Goal: Transaction & Acquisition: Purchase product/service

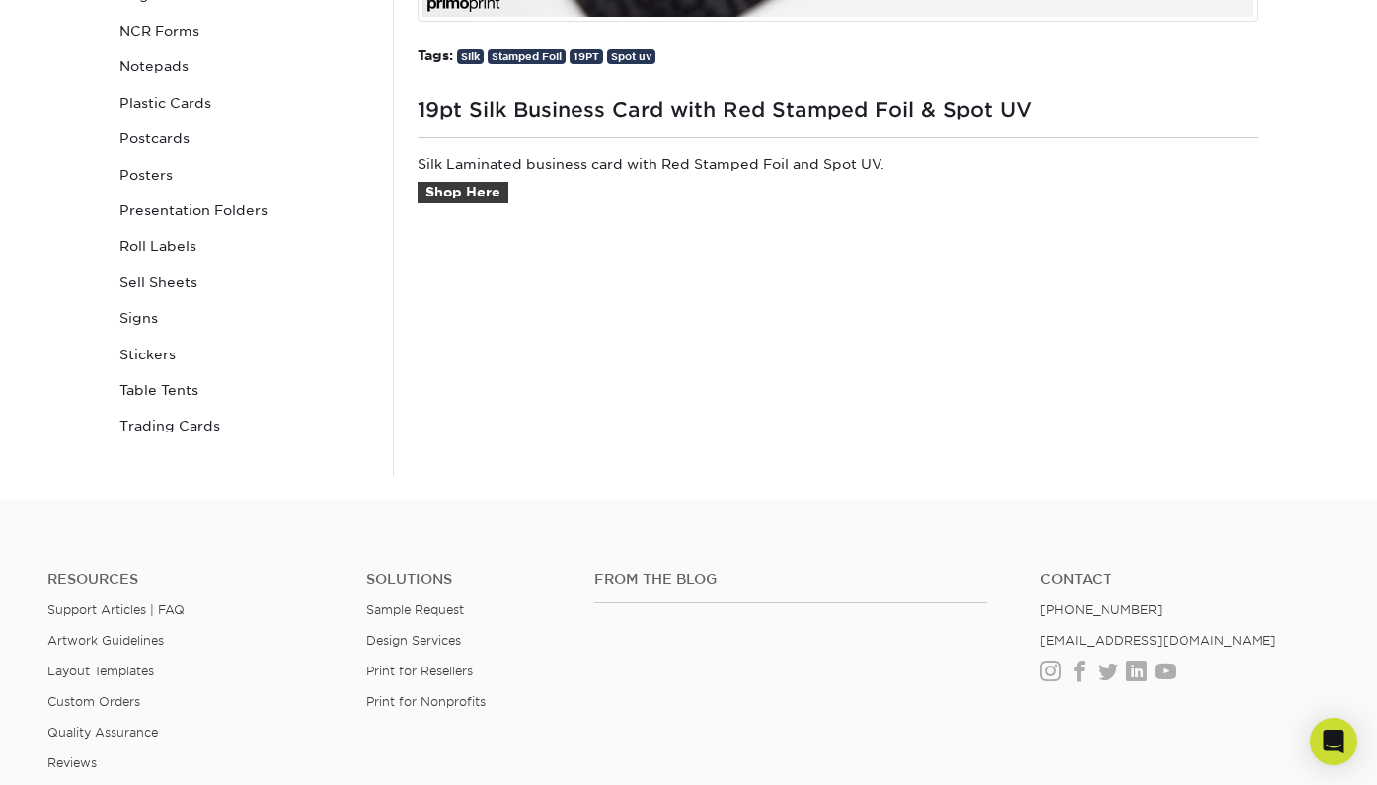
scroll to position [843, 0]
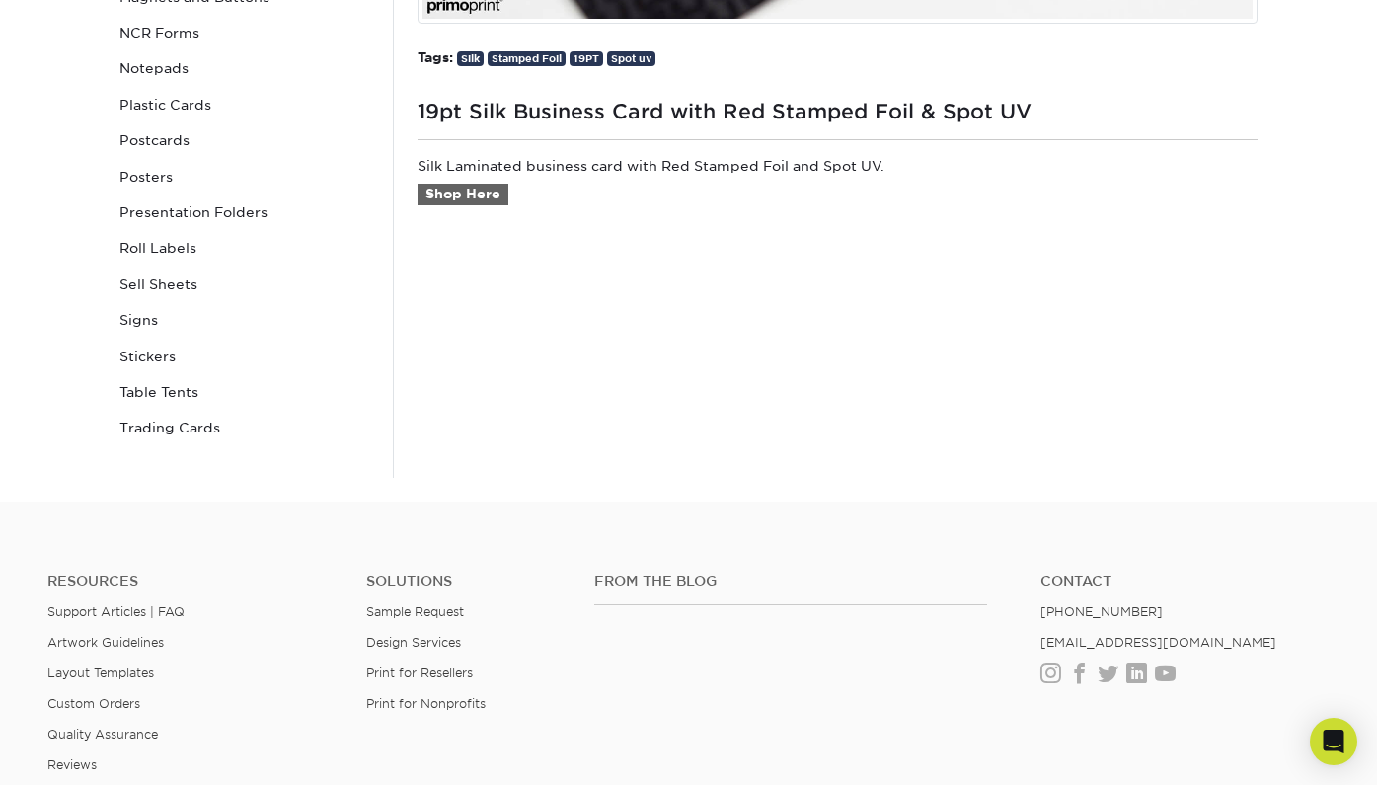
click at [476, 188] on link "Shop Here" at bounding box center [462, 195] width 91 height 22
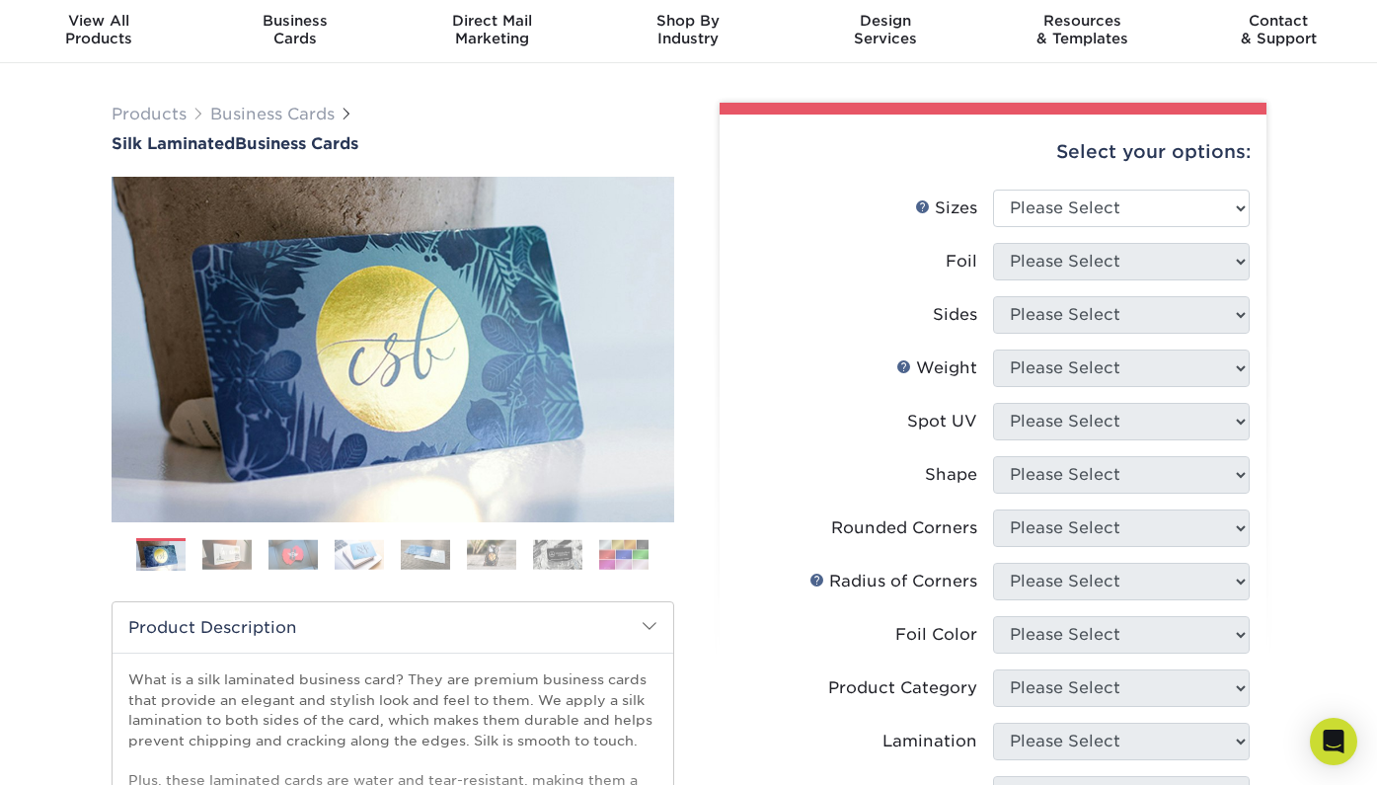
scroll to position [64, 0]
select select "2.00x3.50"
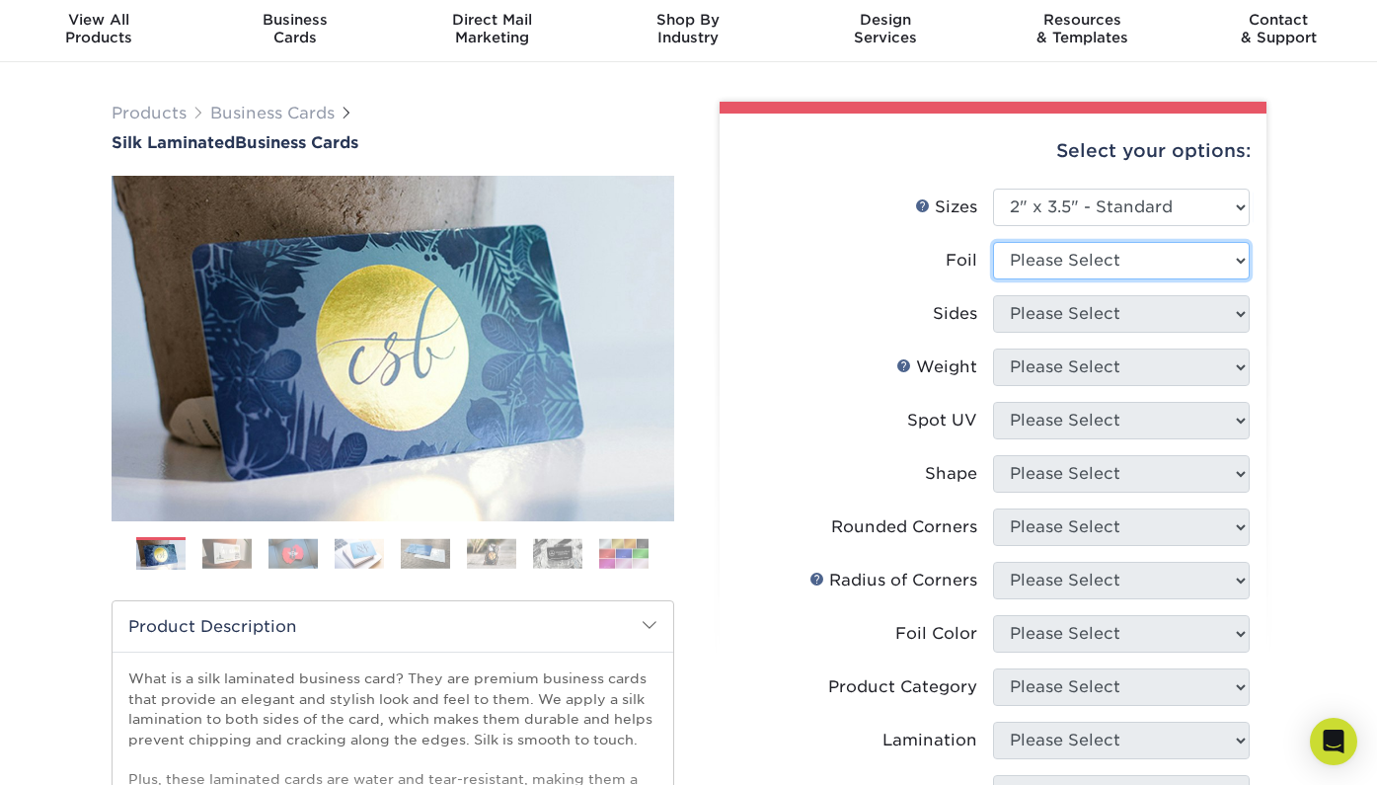
click at [1103, 262] on select "Please Select Yes No" at bounding box center [1121, 261] width 257 height 38
select select "1"
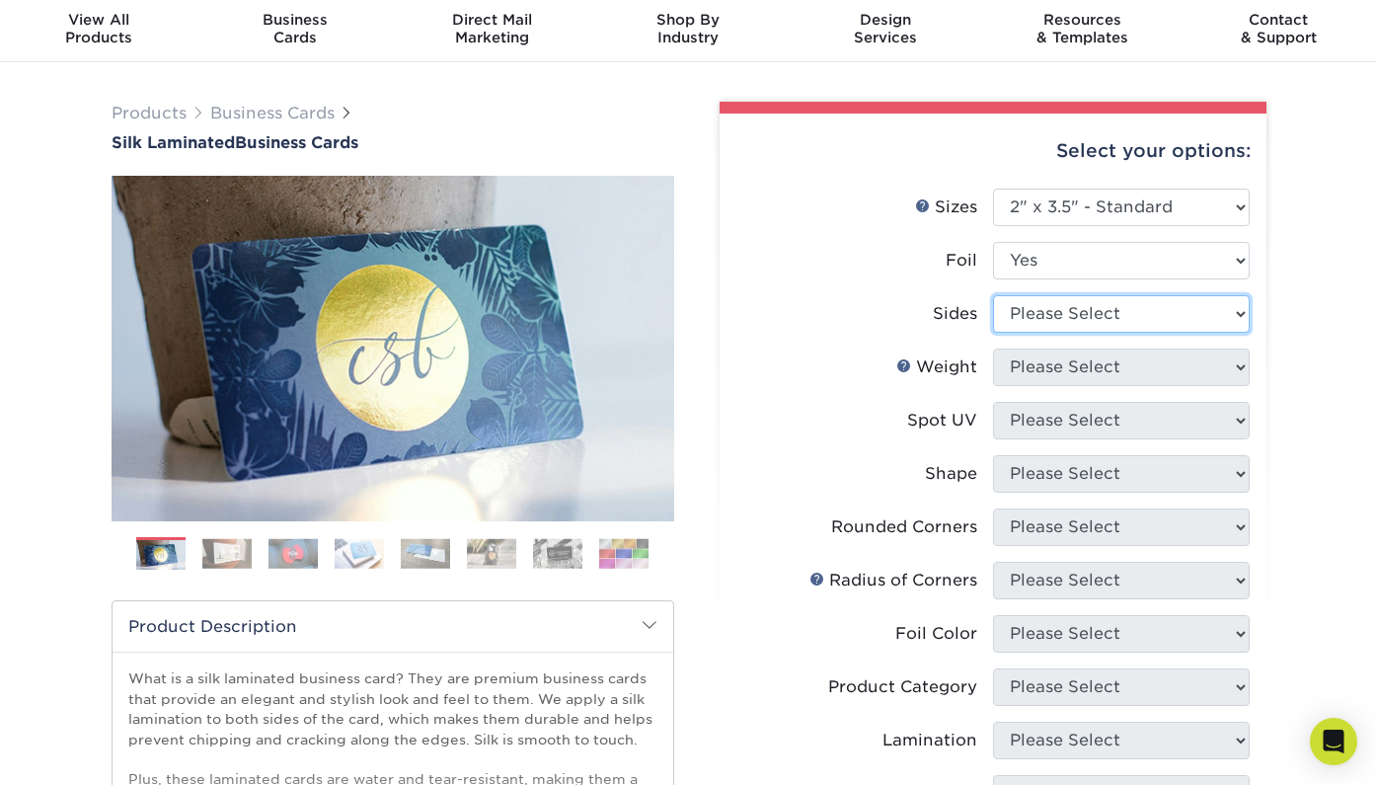
click at [1097, 300] on select "Please Select Print Both Sides - Foil Both Sides Print Both Sides - Foil Front …" at bounding box center [1121, 314] width 257 height 38
select select "e9e9dfb3-fba1-4d60-972c-fd9ca5904d33"
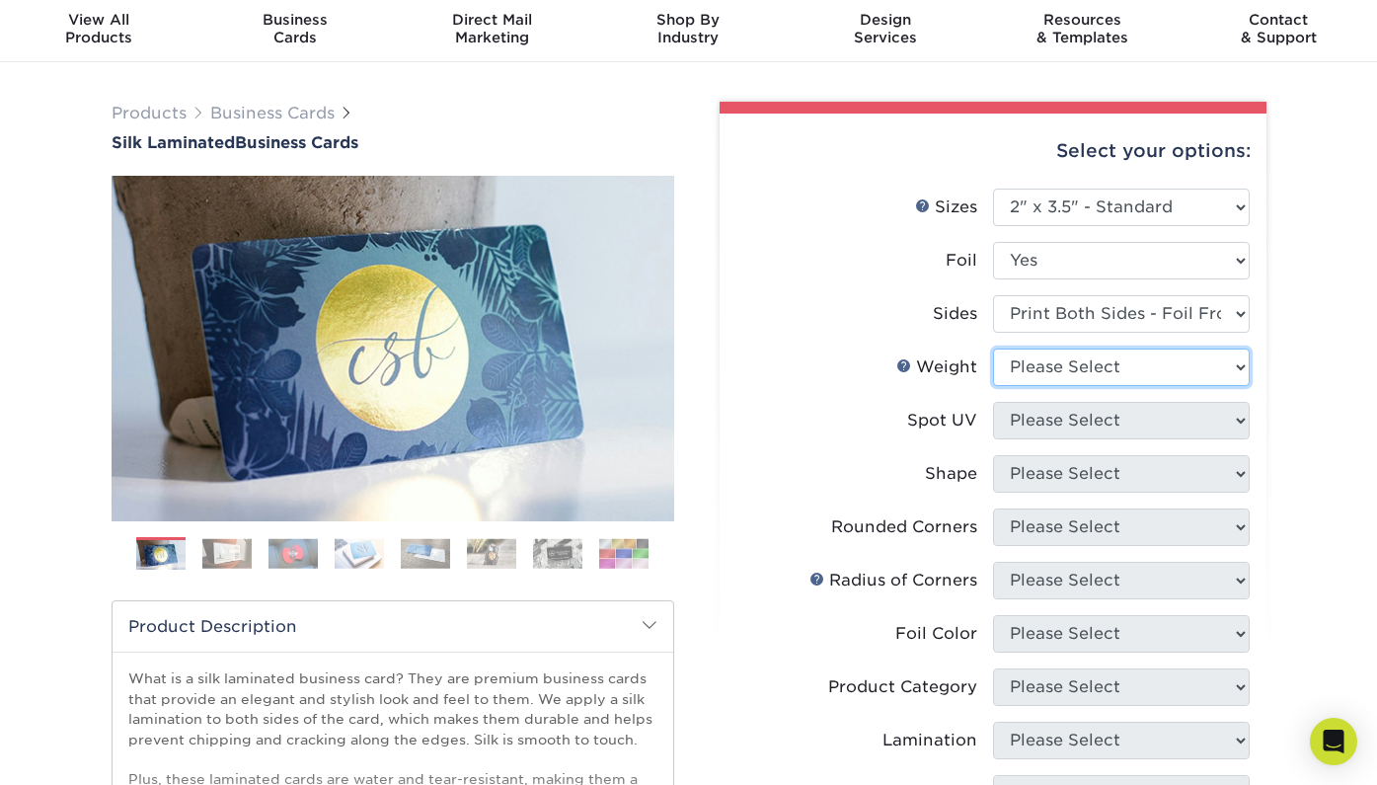
click at [1100, 359] on select "Please Select 16PT" at bounding box center [1121, 367] width 257 height 38
select select "16PT"
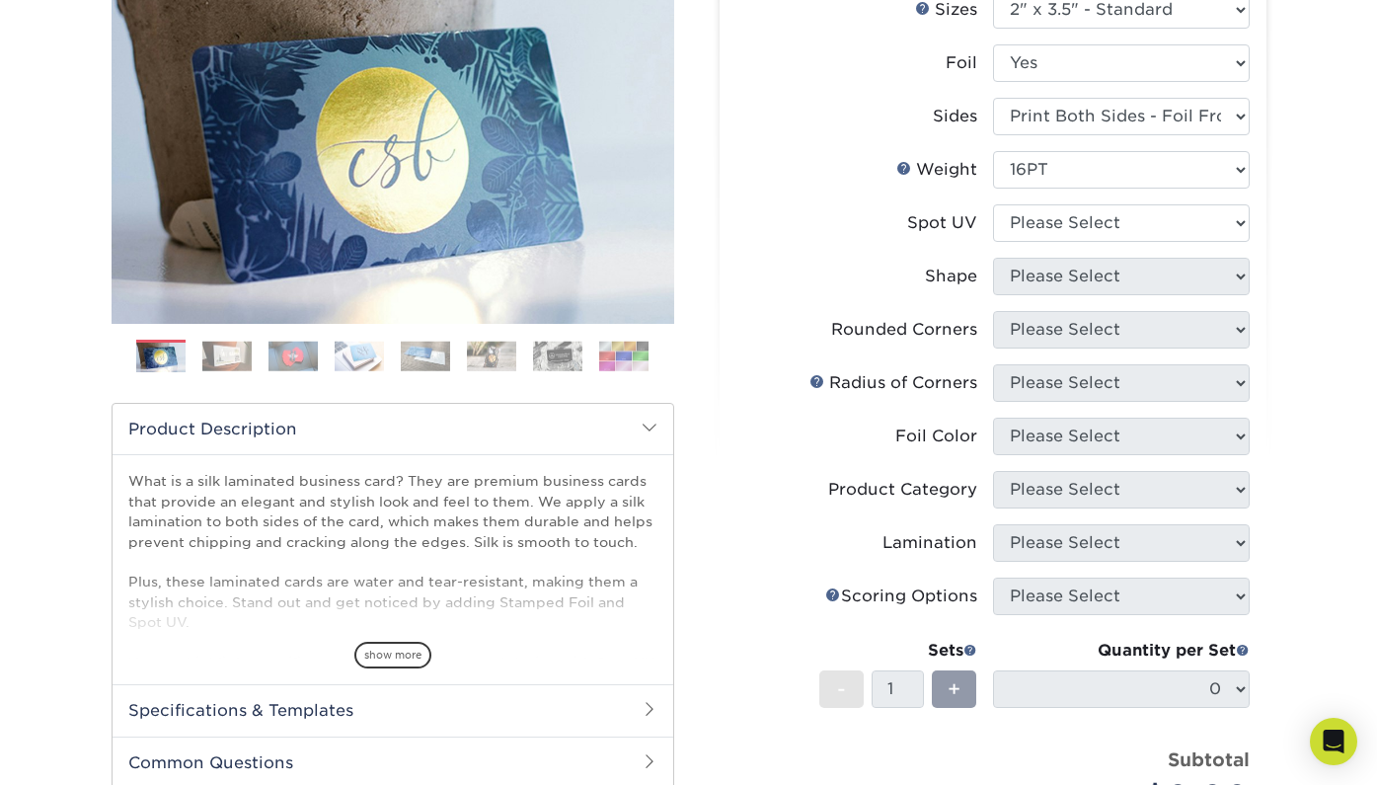
scroll to position [255, 0]
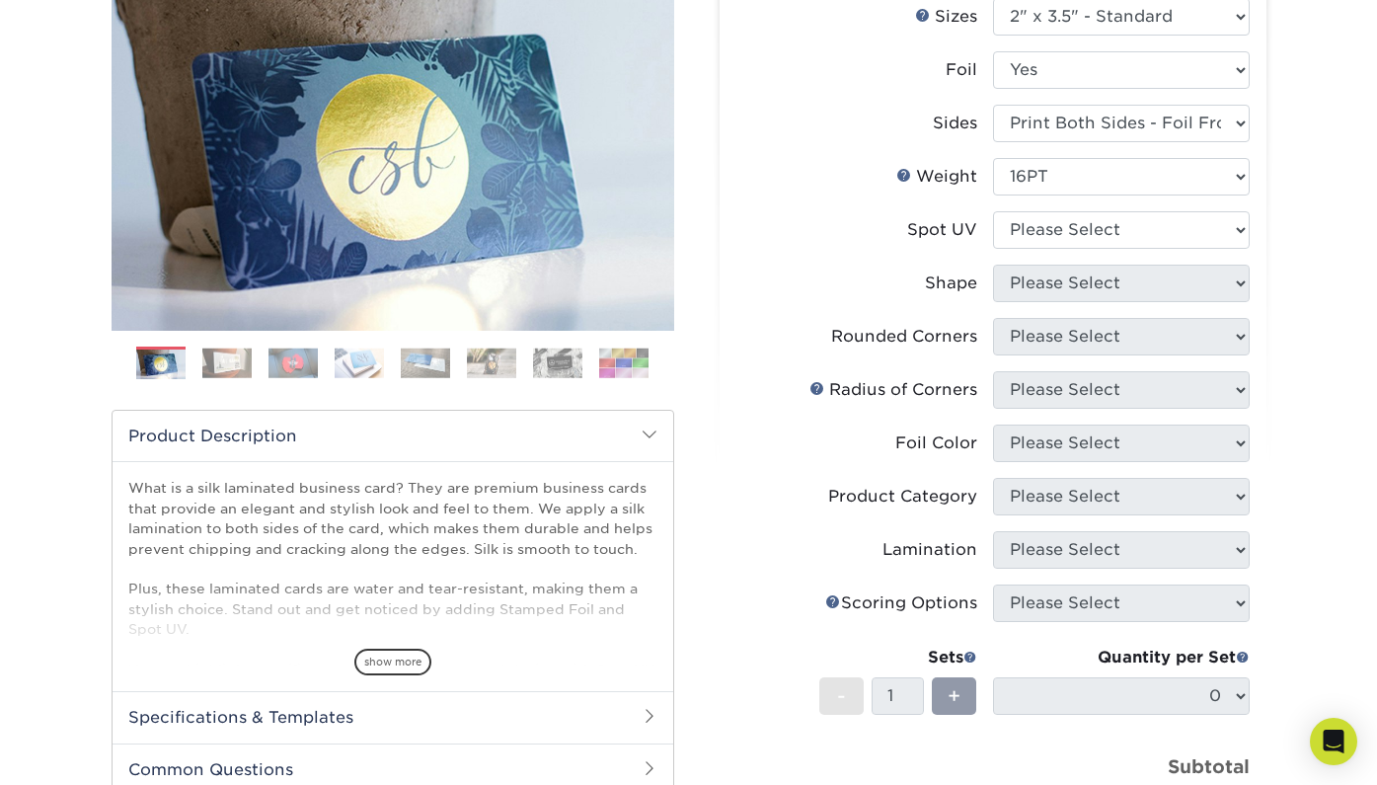
click at [622, 355] on img at bounding box center [623, 362] width 49 height 31
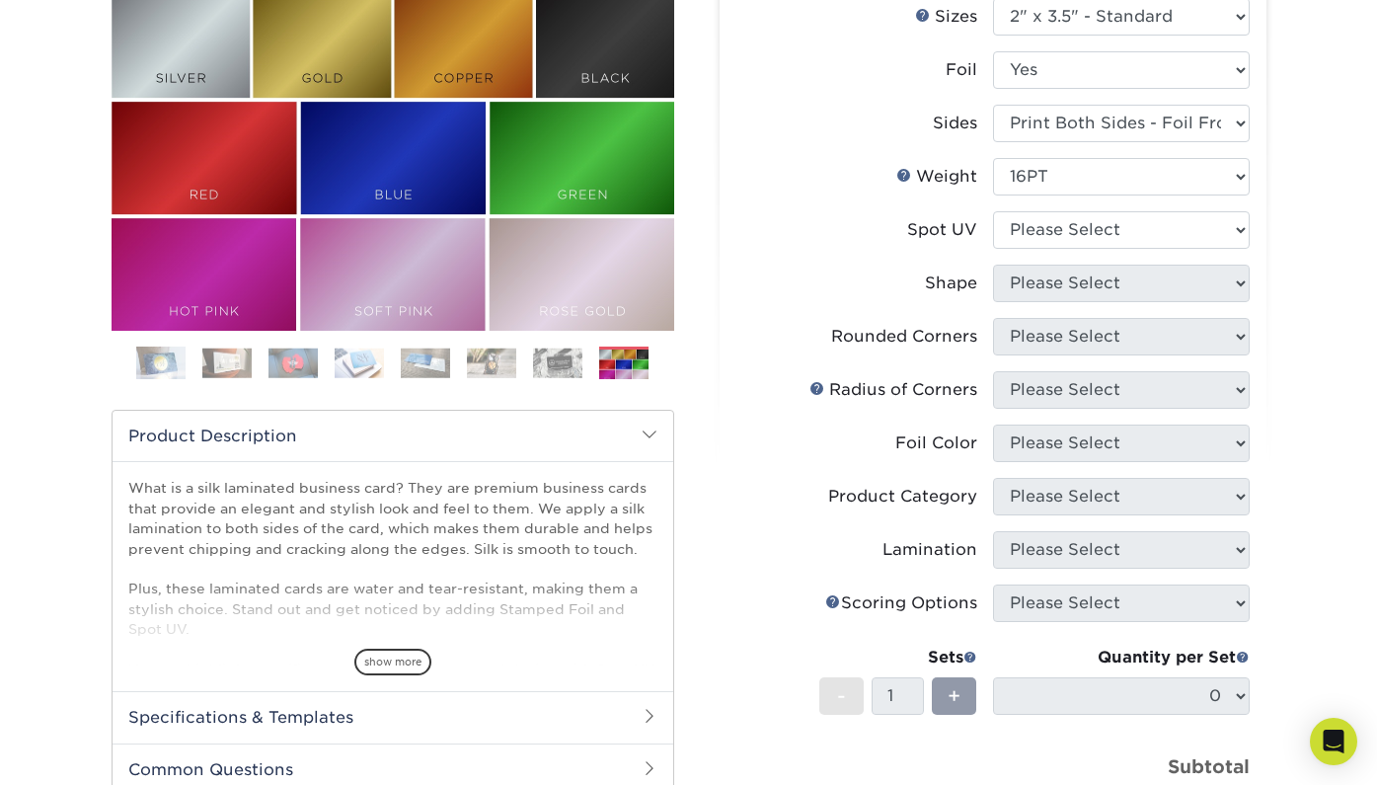
click at [422, 351] on img at bounding box center [425, 362] width 49 height 31
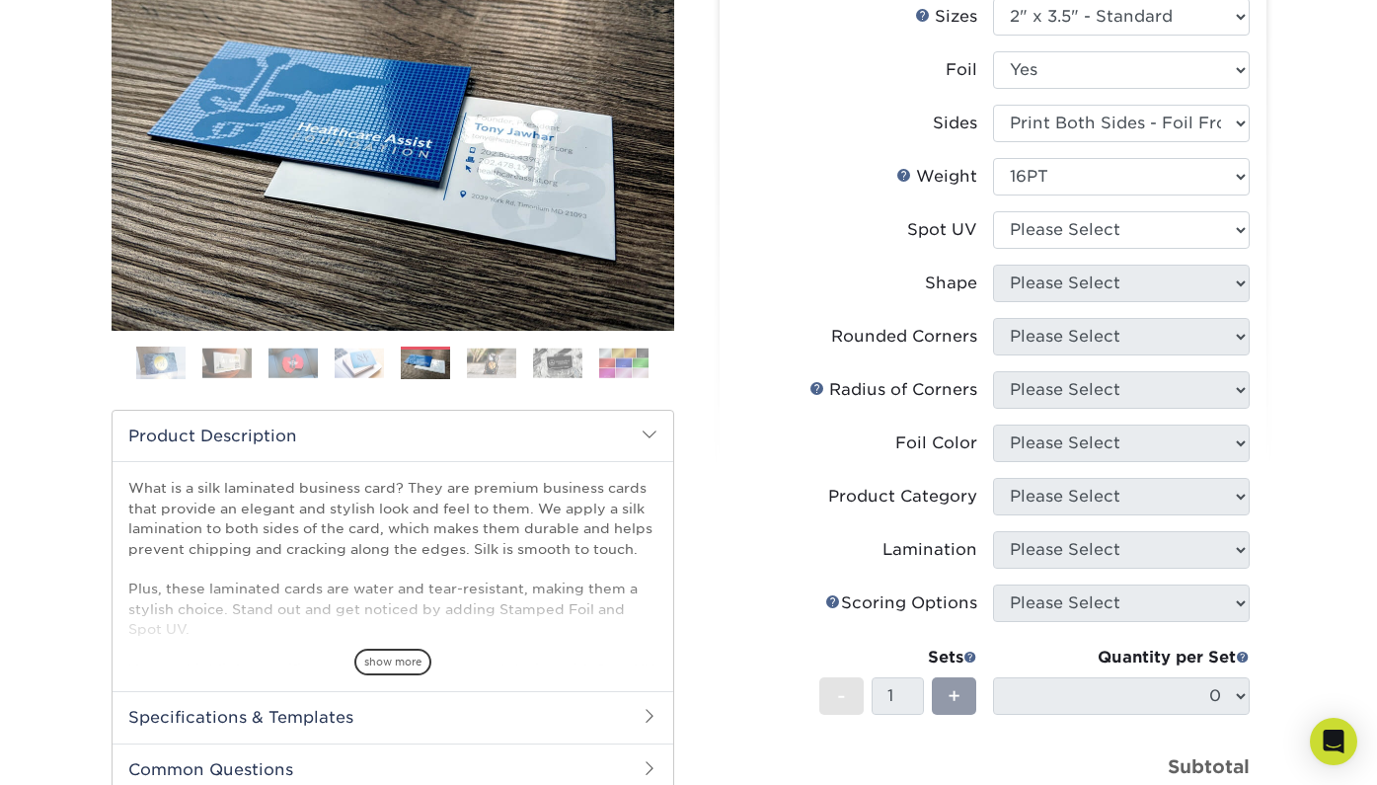
click at [361, 354] on img at bounding box center [359, 362] width 49 height 31
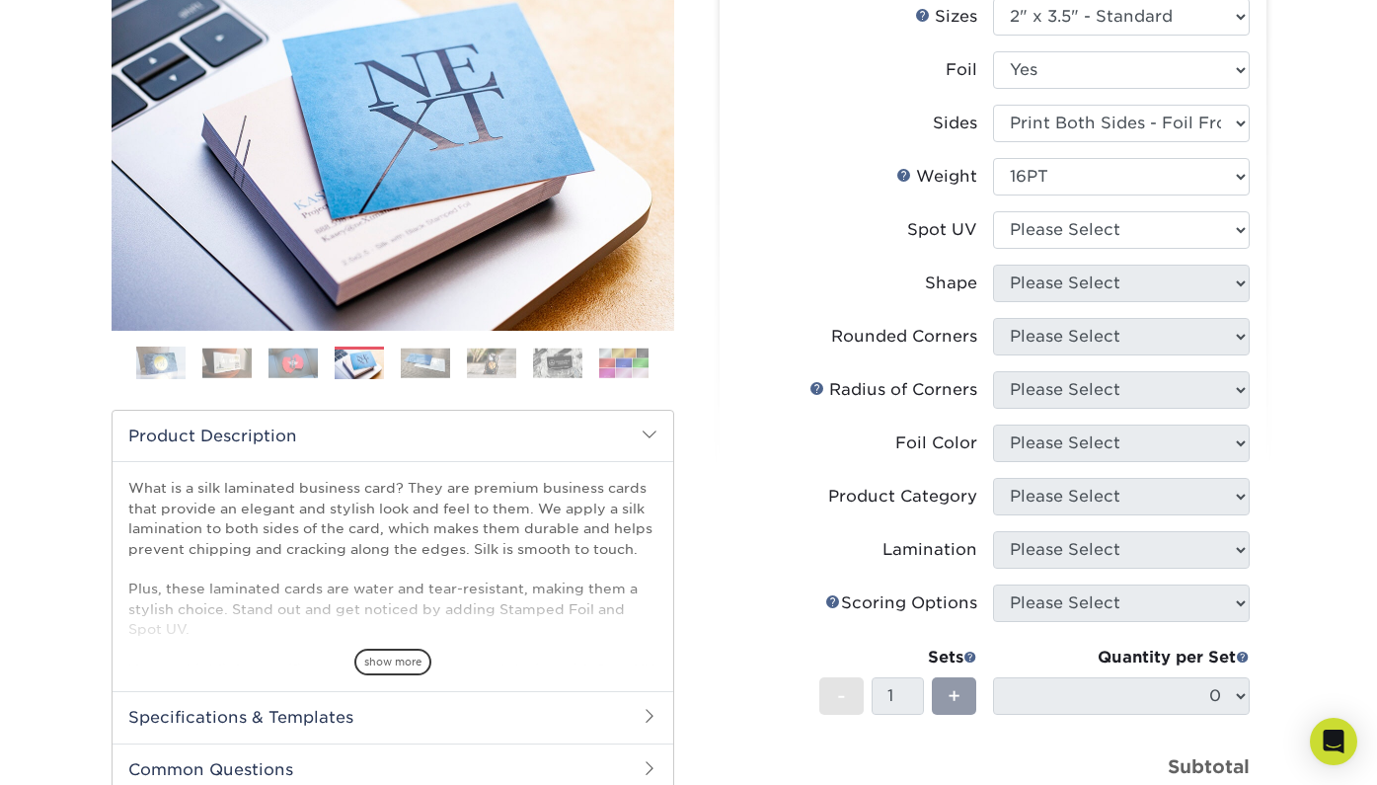
click at [304, 353] on img at bounding box center [292, 362] width 49 height 31
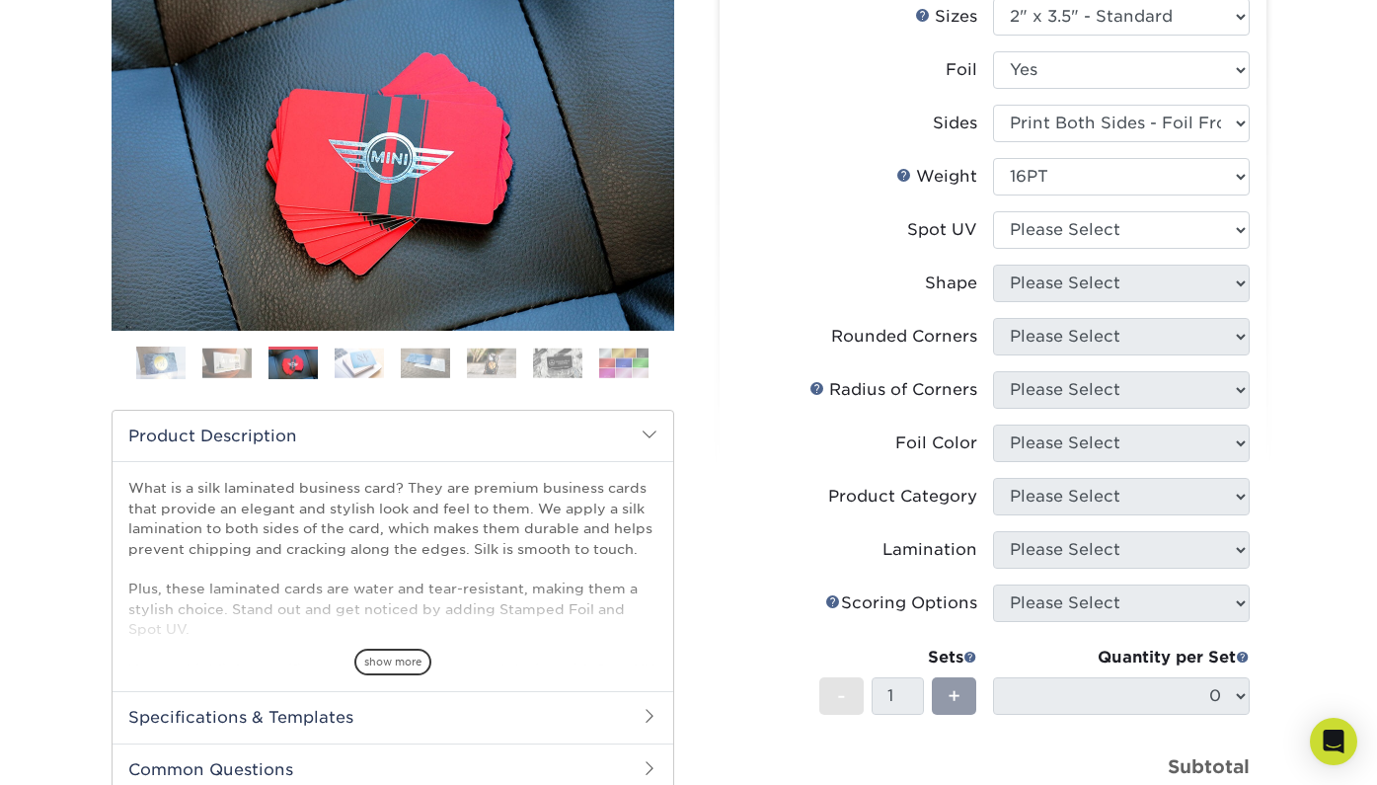
click at [244, 359] on img at bounding box center [226, 362] width 49 height 31
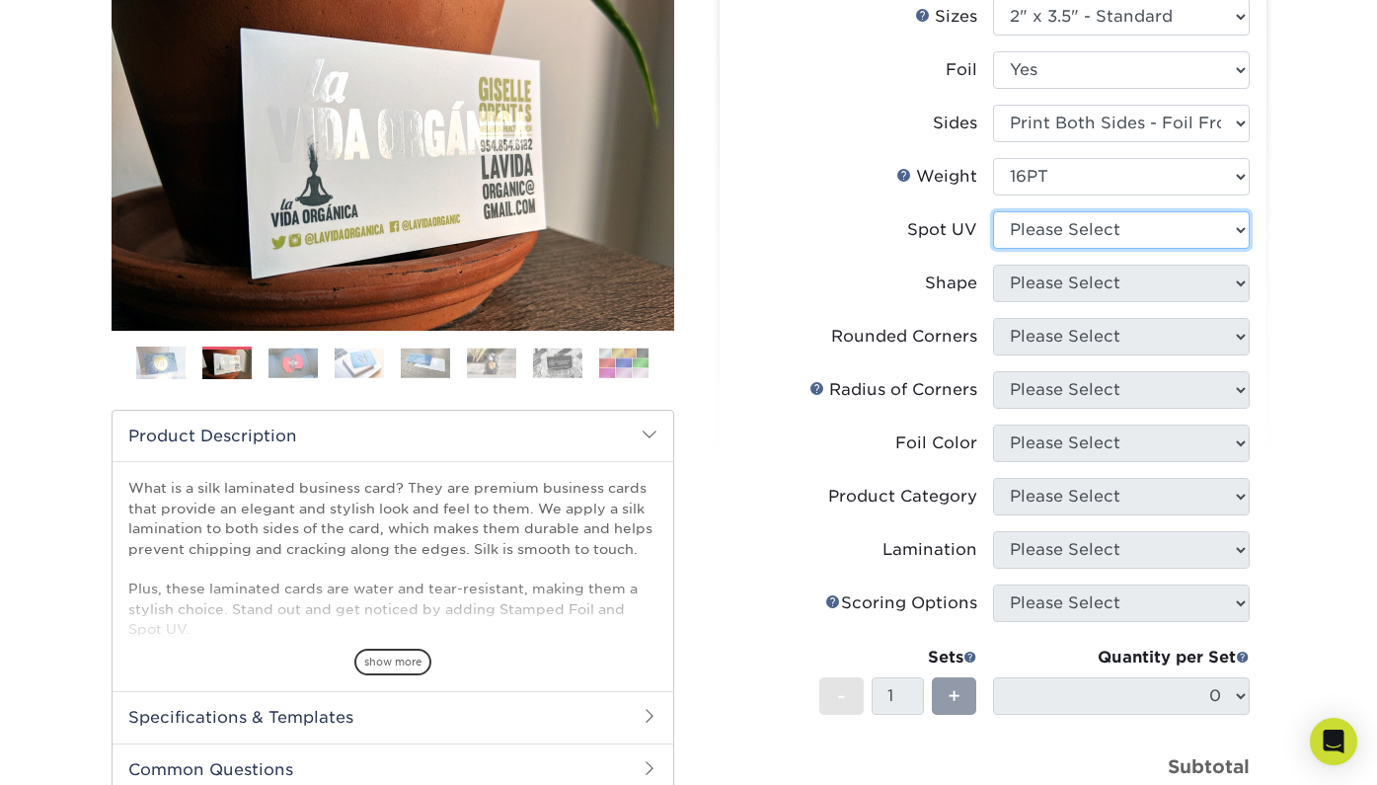
select select "1"
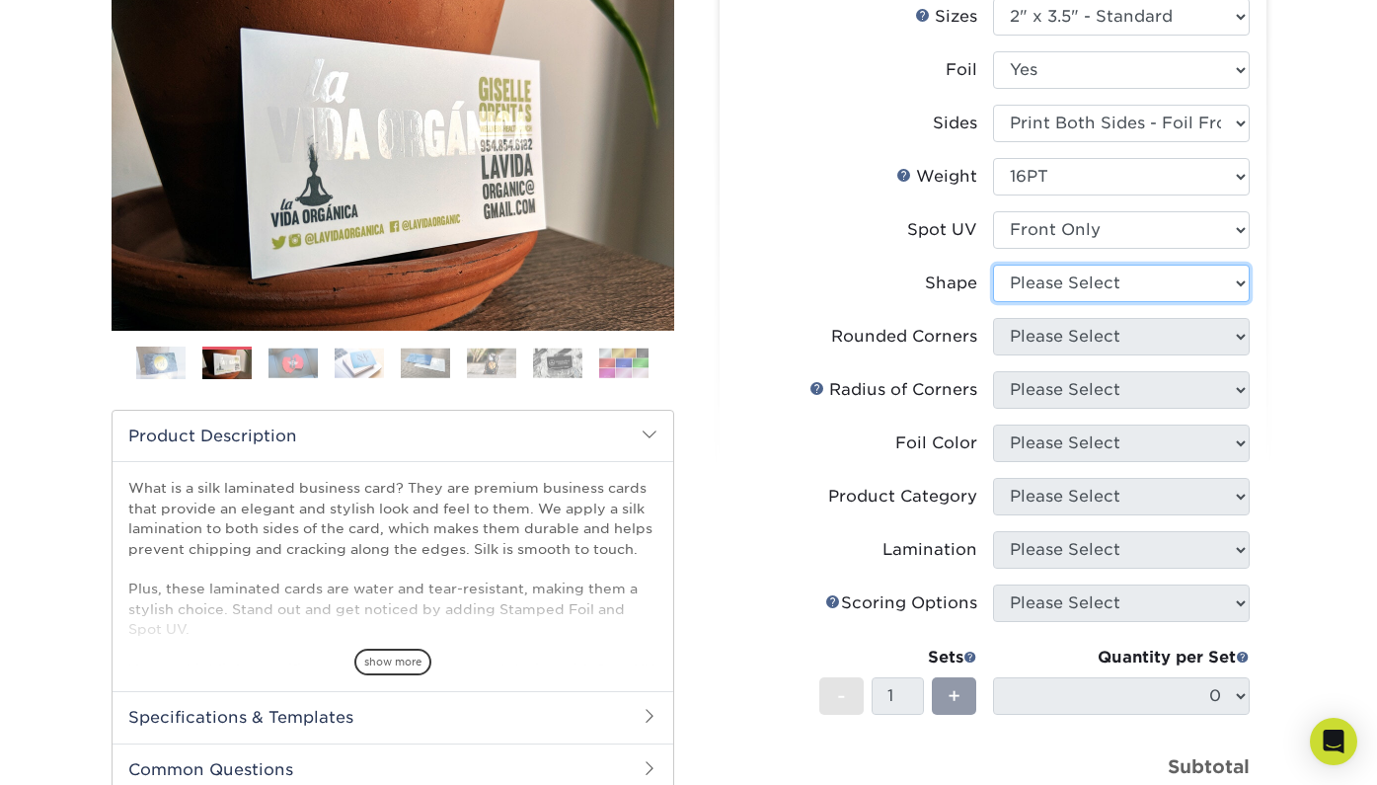
select select "standard"
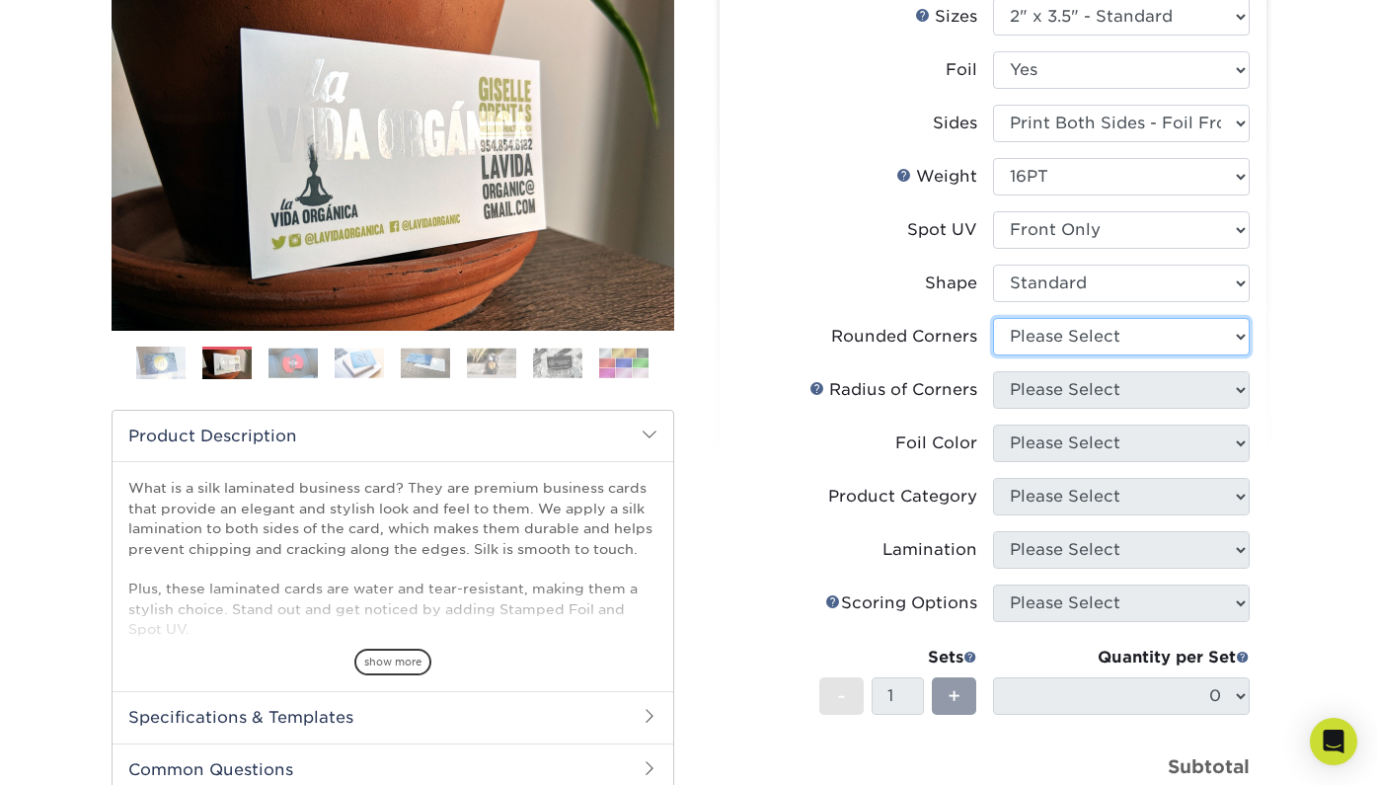
select select "0"
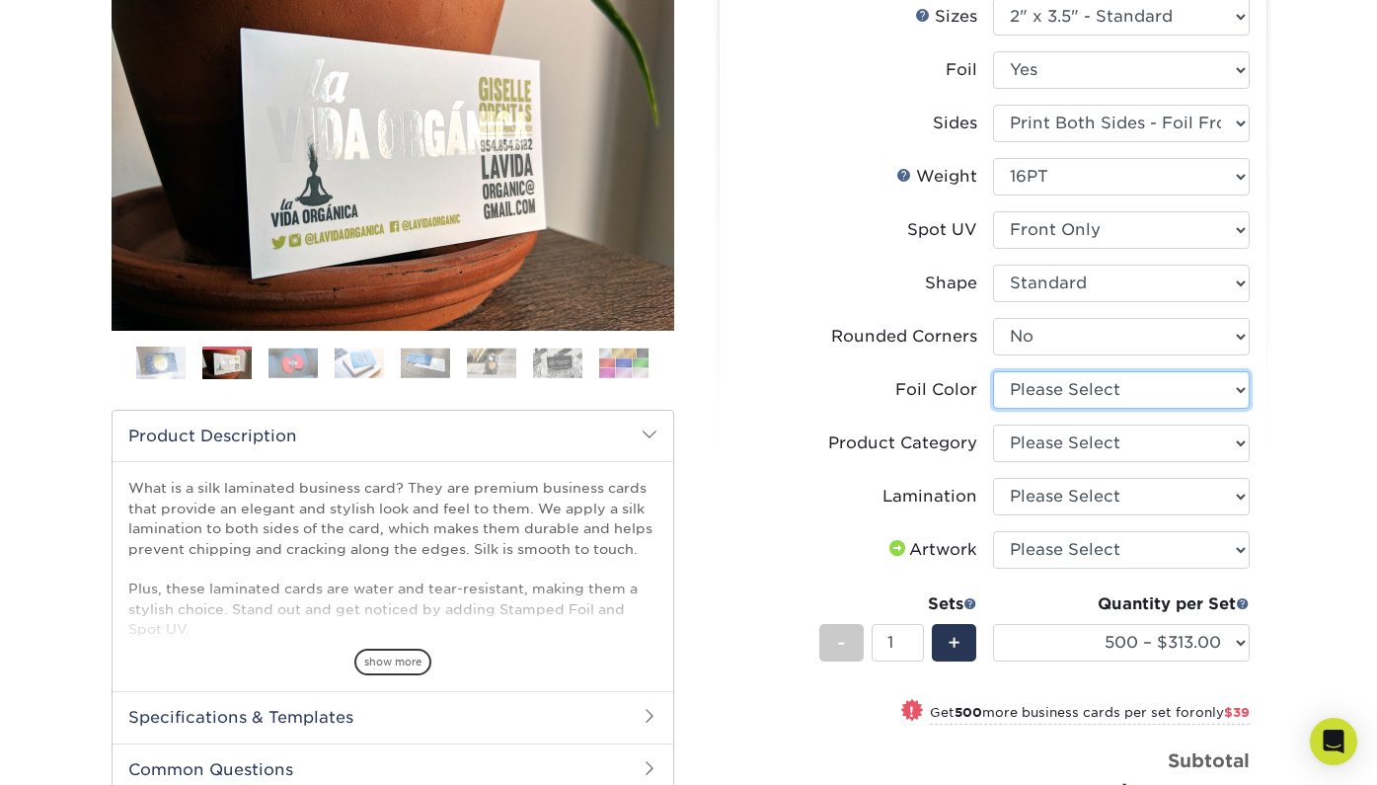
select select "19c808c5-3f38-4156-b693-40e0d033f953"
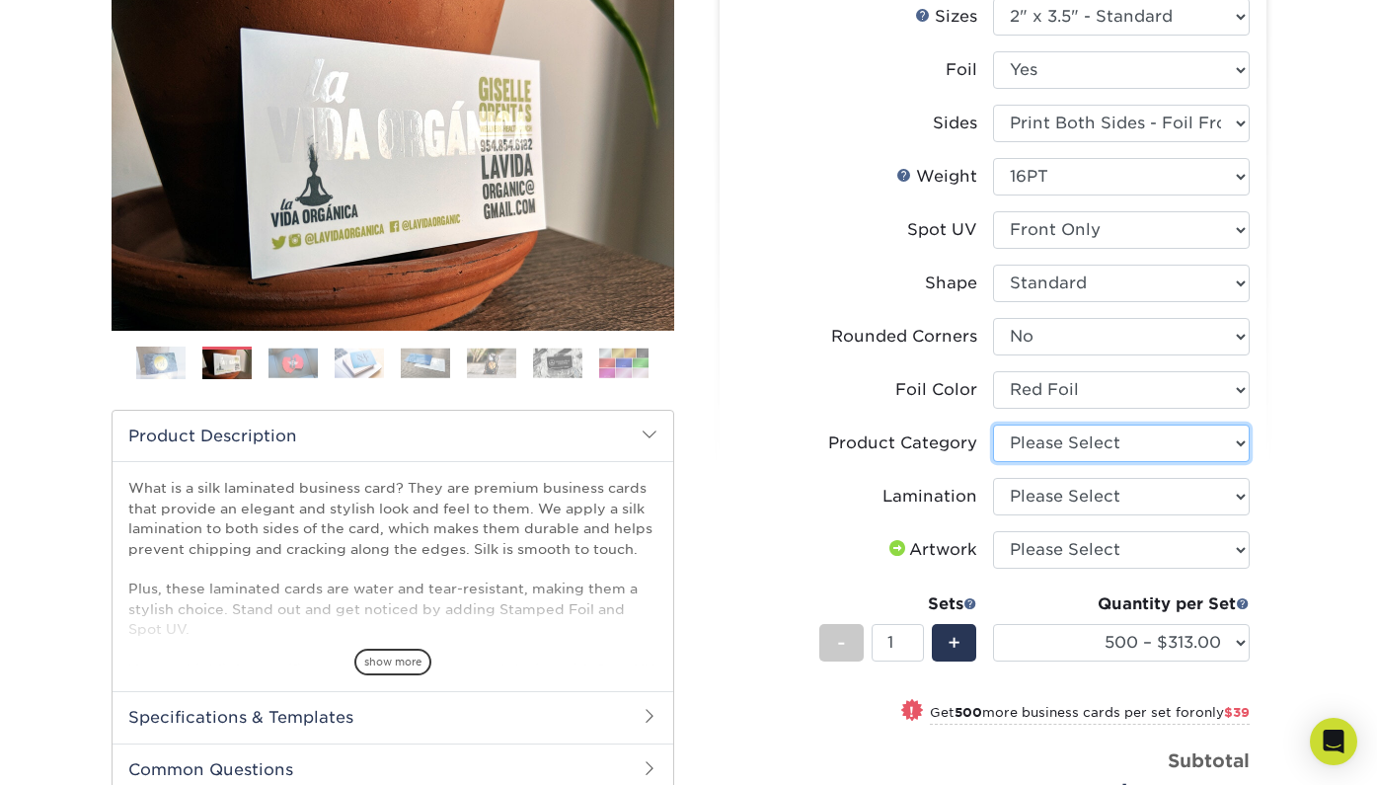
select select "3b5148f1-0588-4f88-a218-97bcfdce65c1"
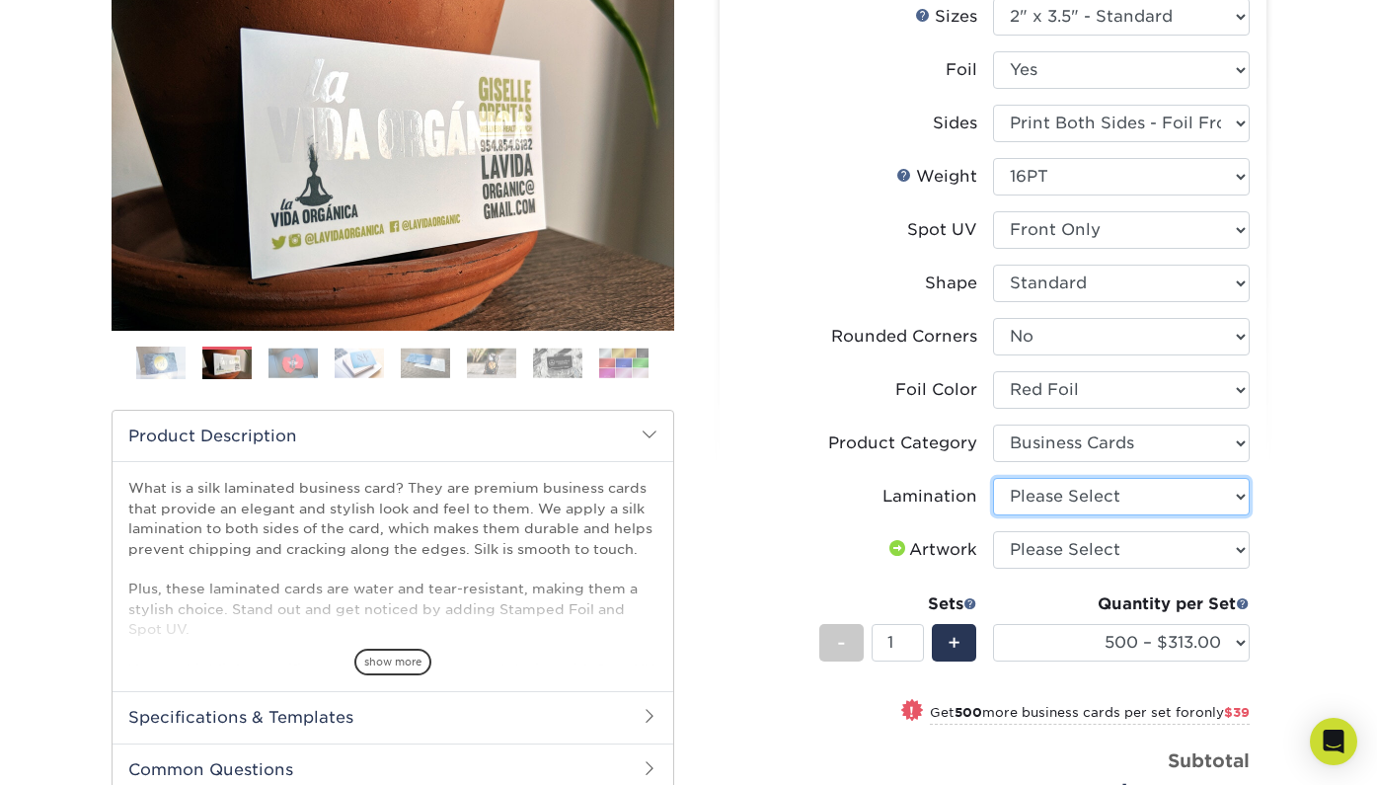
click at [1076, 489] on select "Please Select Silk" at bounding box center [1121, 497] width 257 height 38
select select "ccacb42f-45f7-42d3-bbd3-7c8421cf37f0"
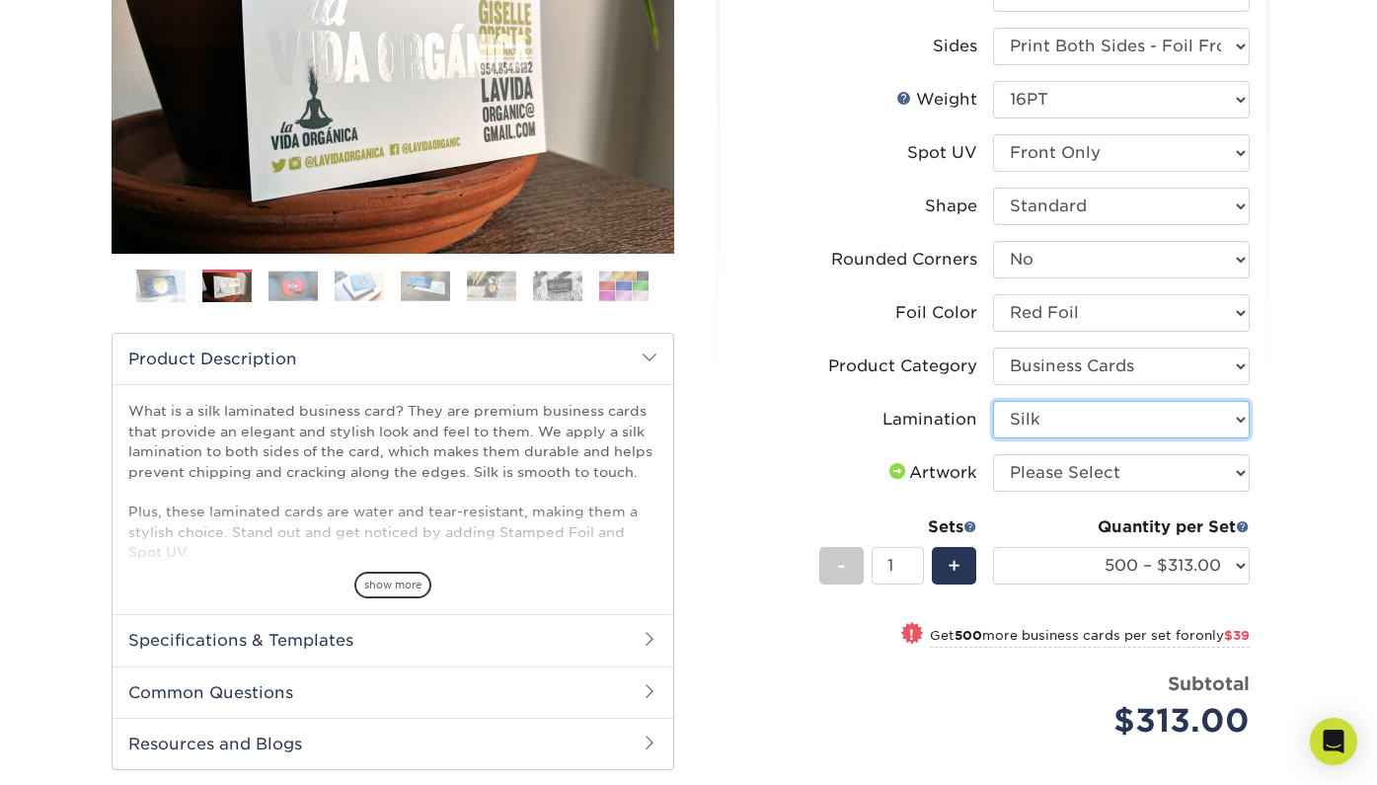
scroll to position [362, 0]
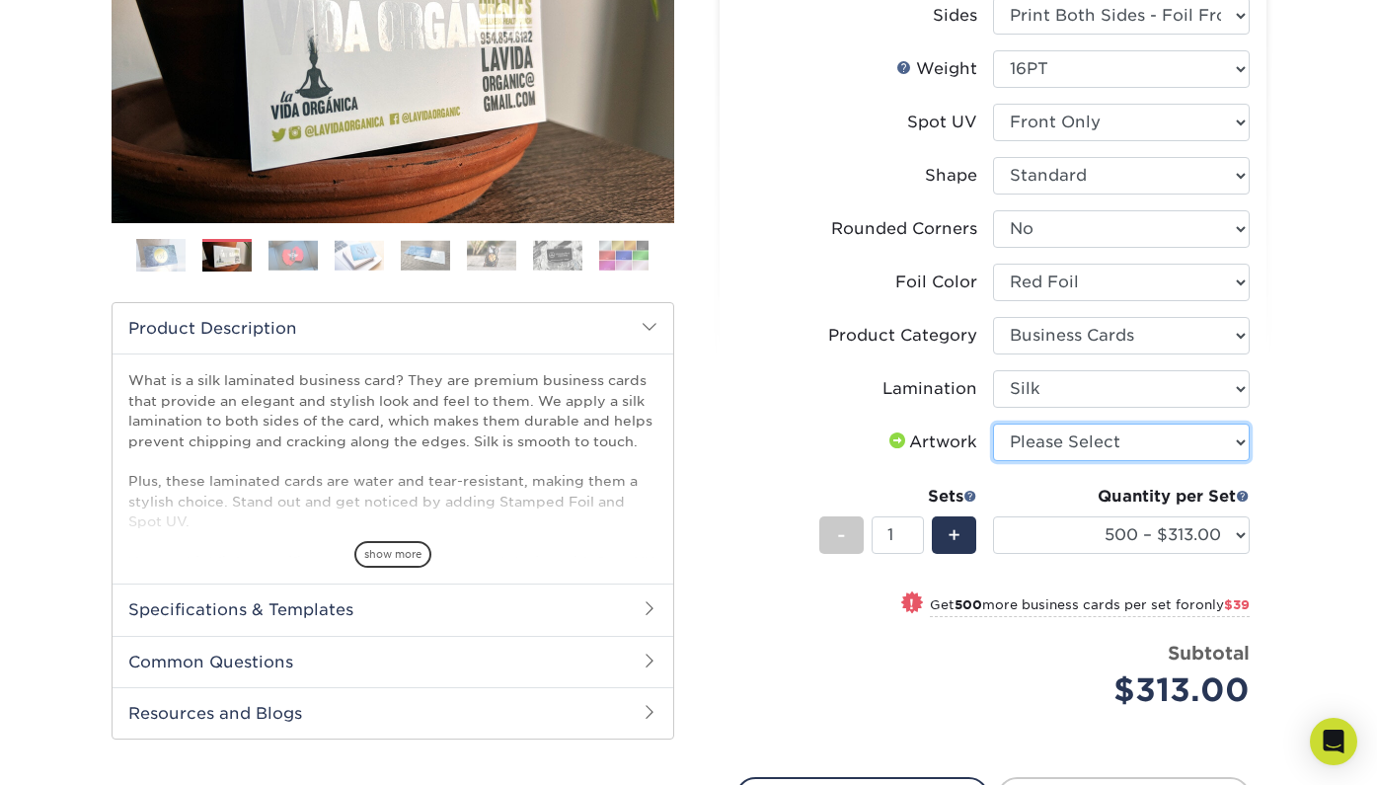
select select "upload"
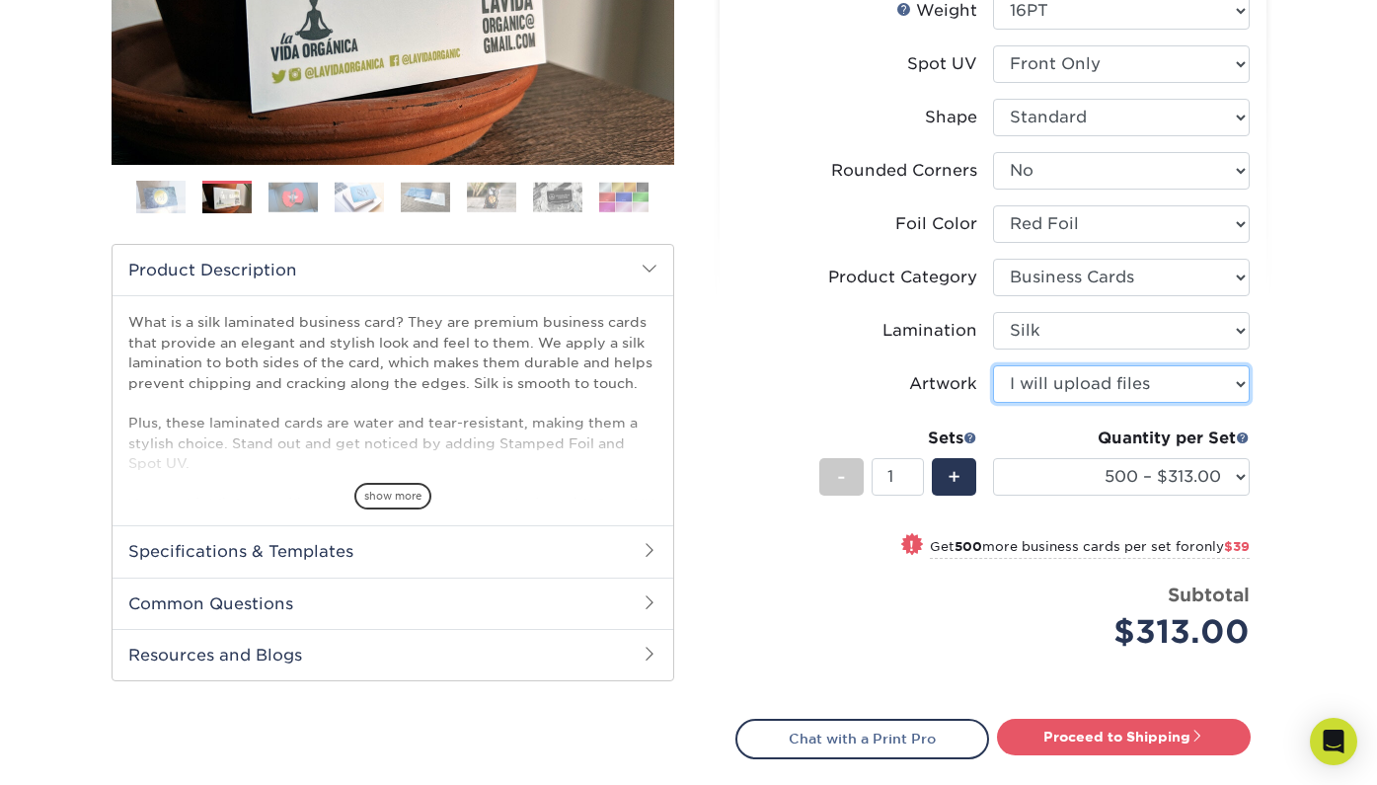
scroll to position [420, 0]
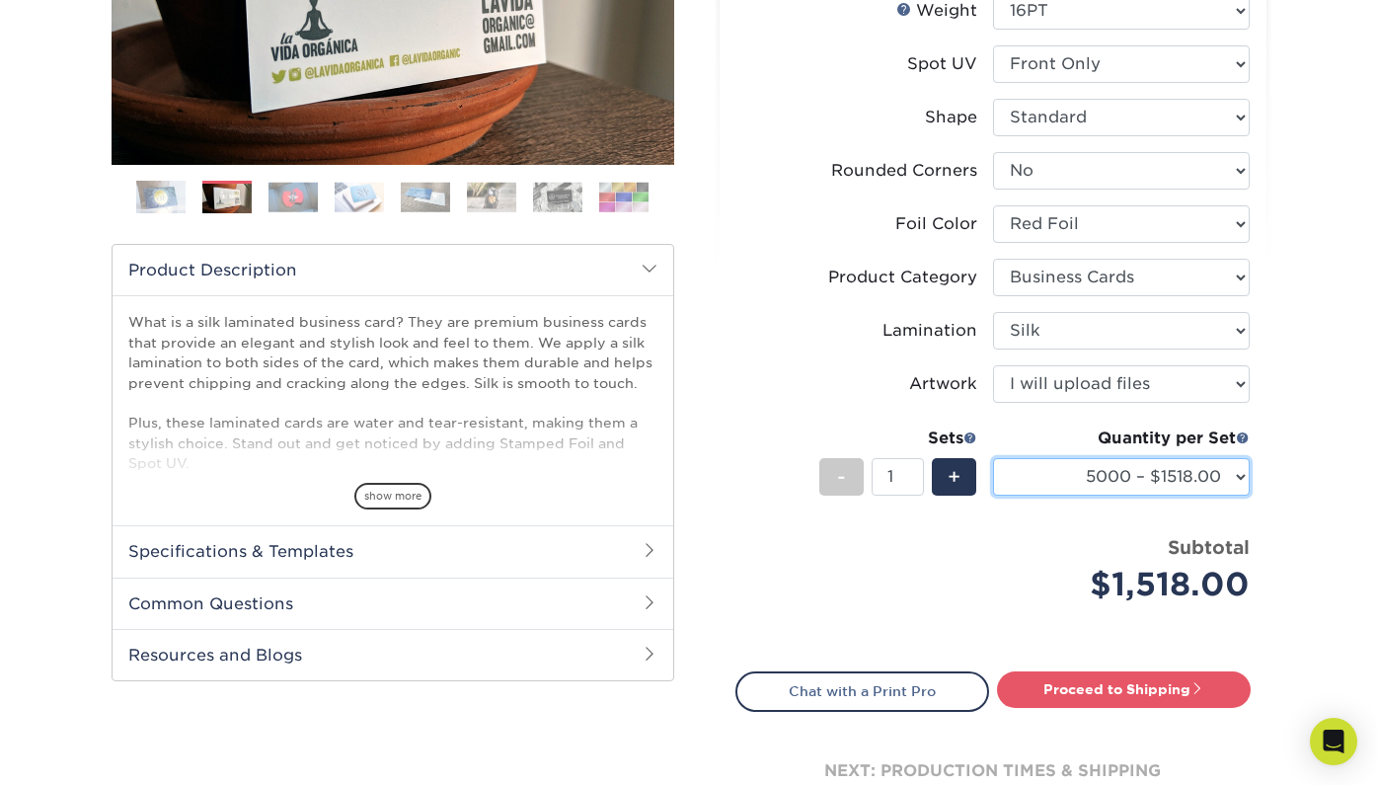
click at [1079, 466] on select "500 – $313.00 1000 – $352.00 2500 – $865.00 5000 – $1518.00" at bounding box center [1121, 477] width 257 height 38
select select "500 – $313.00"
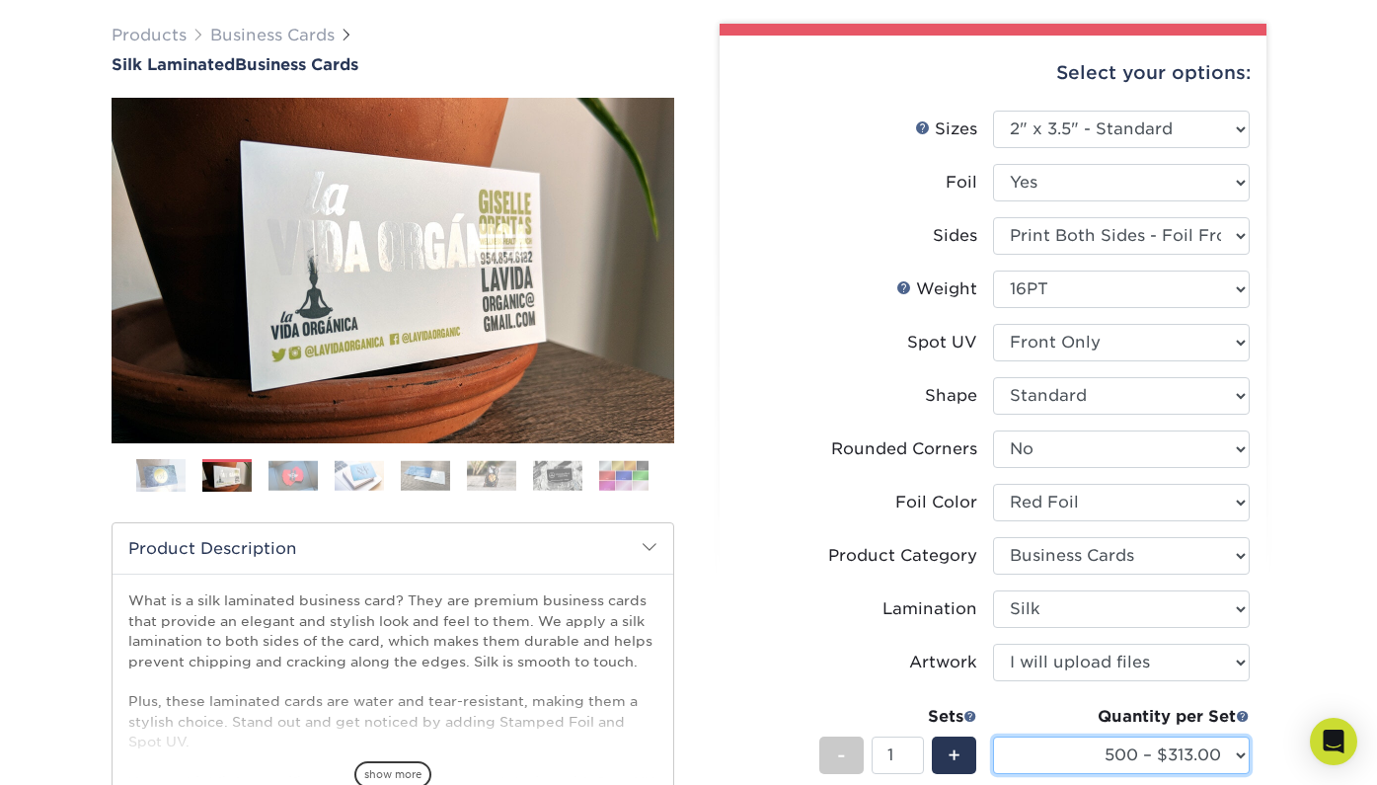
scroll to position [59, 0]
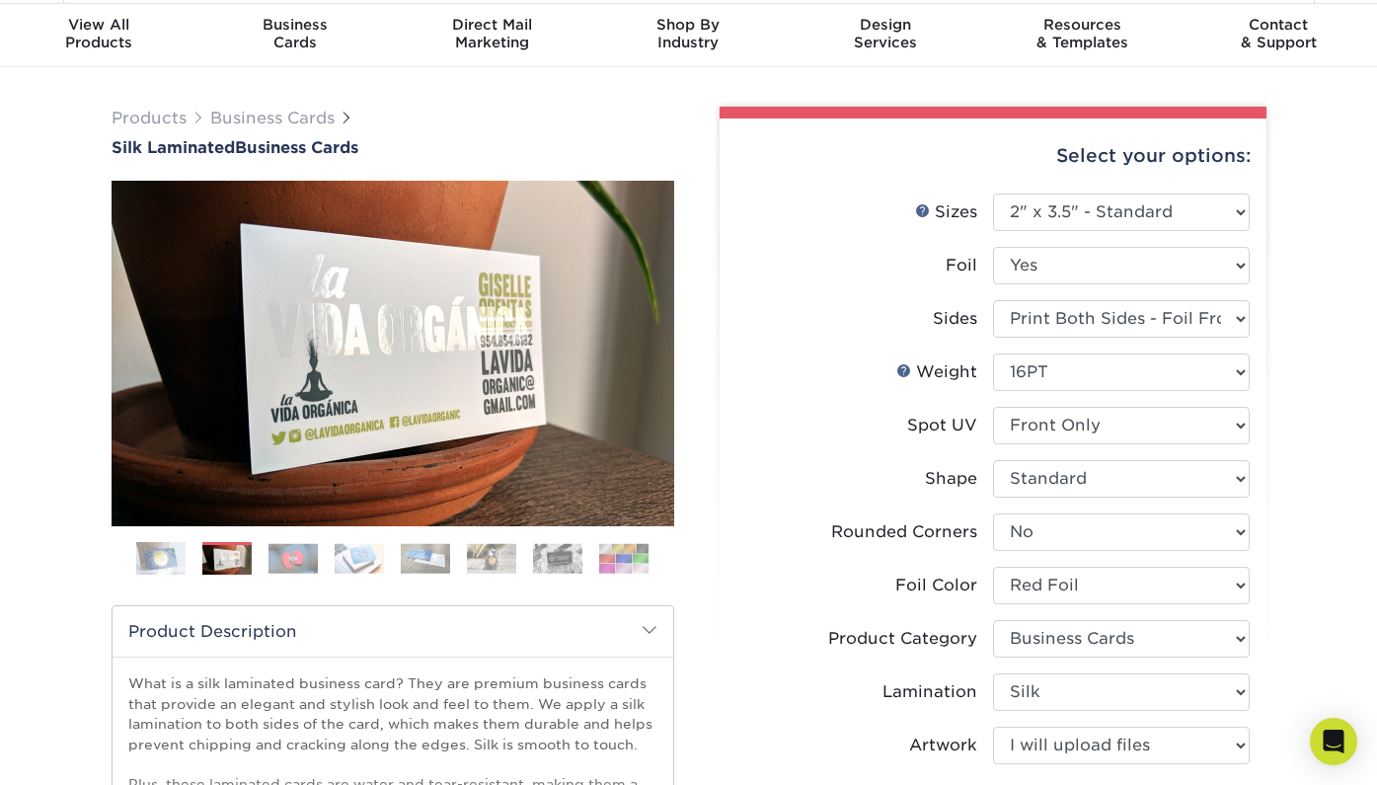
click at [284, 561] on img at bounding box center [292, 558] width 49 height 31
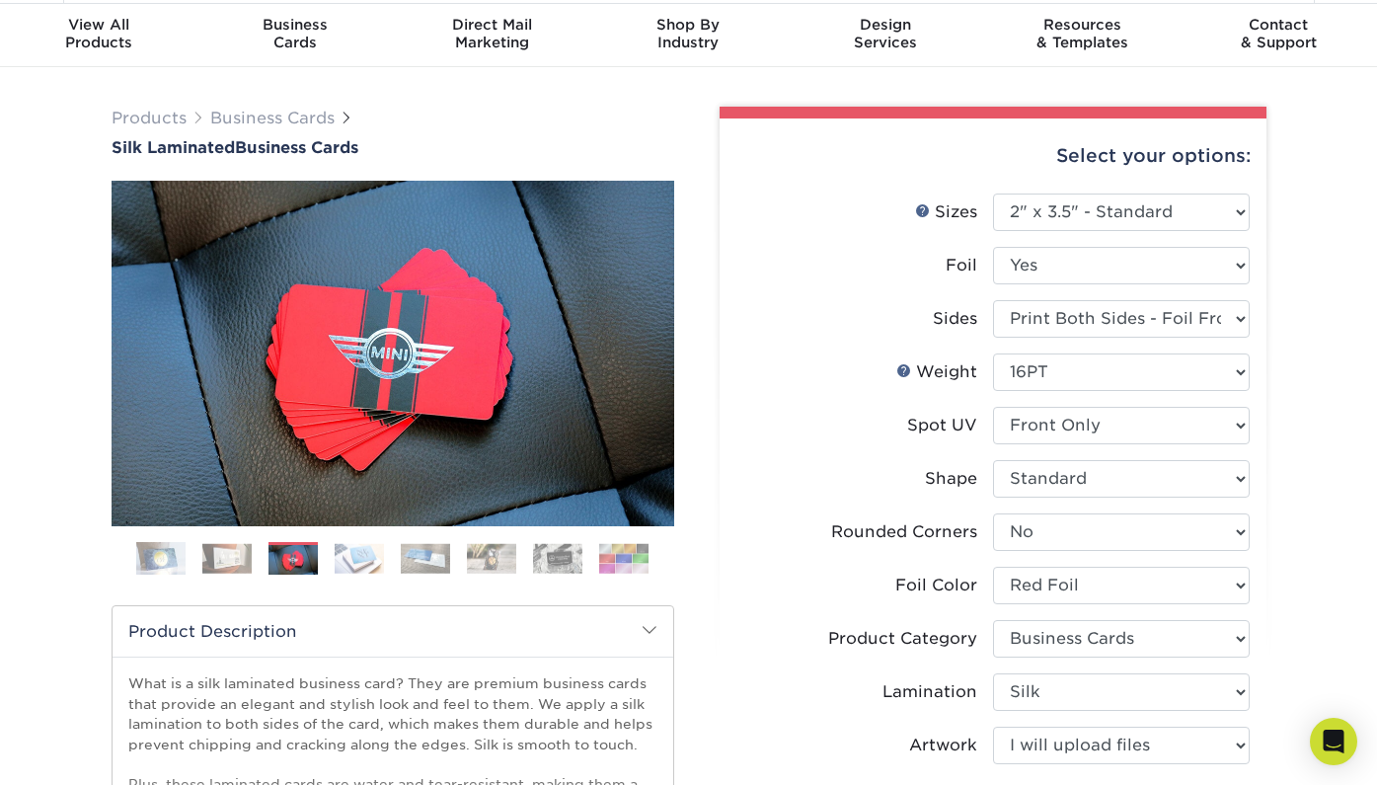
click at [346, 558] on img at bounding box center [359, 558] width 49 height 31
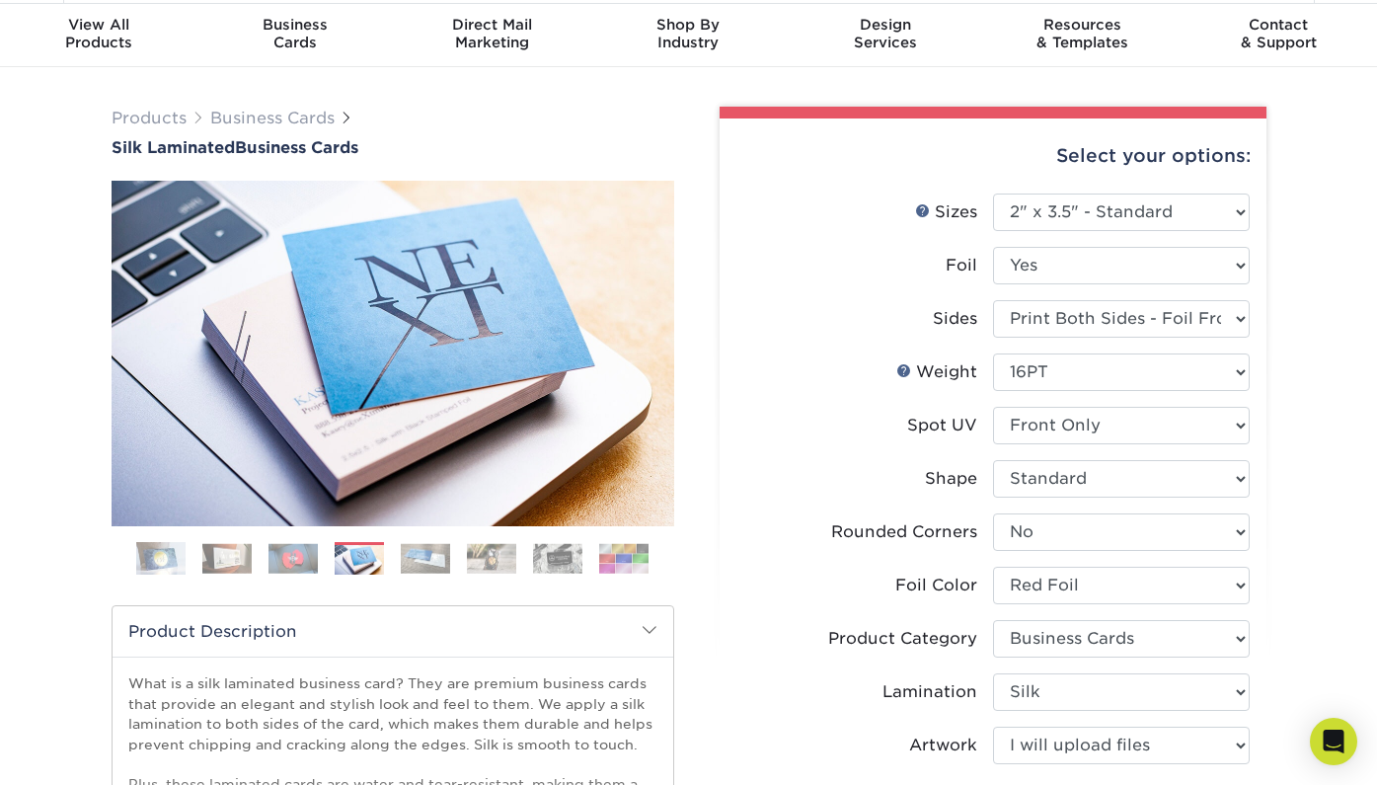
click at [414, 556] on img at bounding box center [425, 558] width 49 height 31
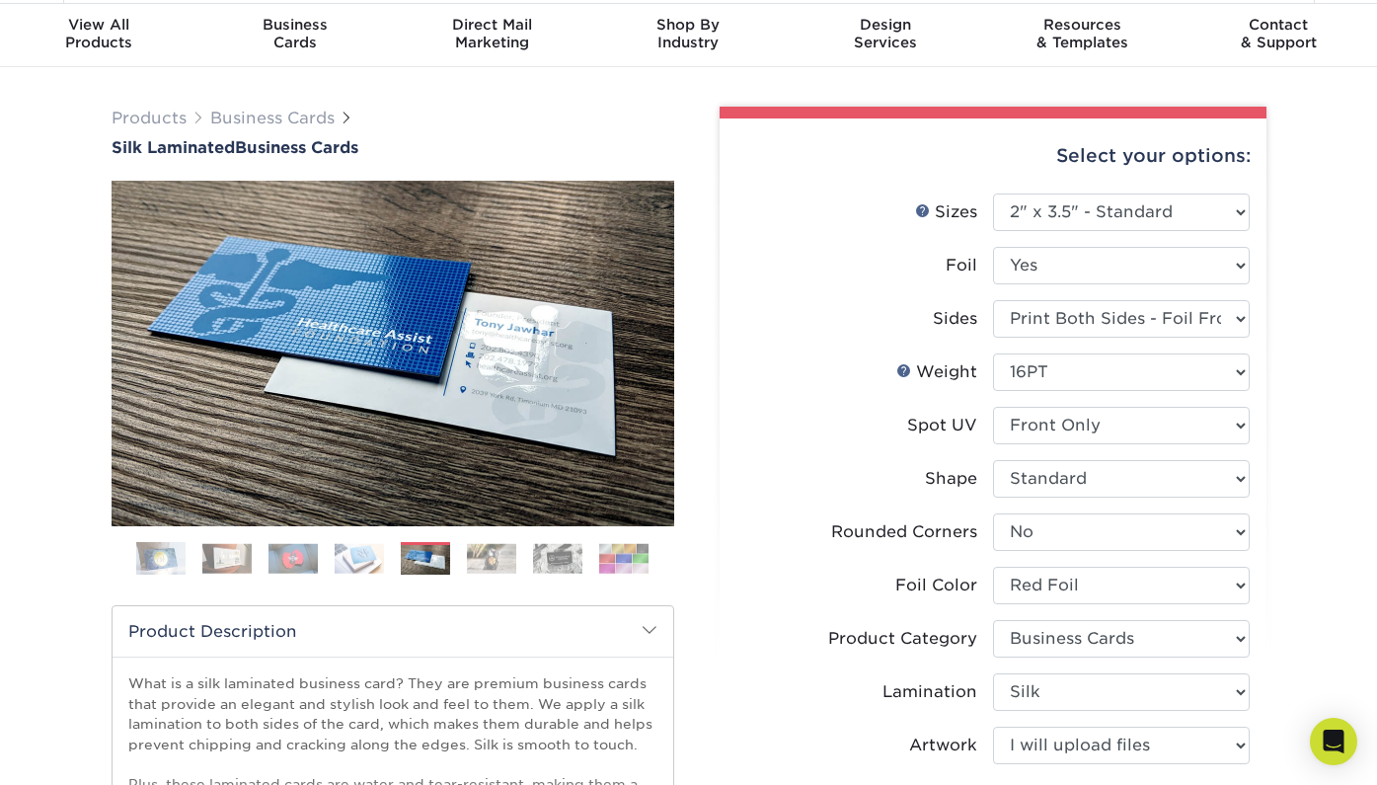
click at [480, 549] on img at bounding box center [491, 558] width 49 height 31
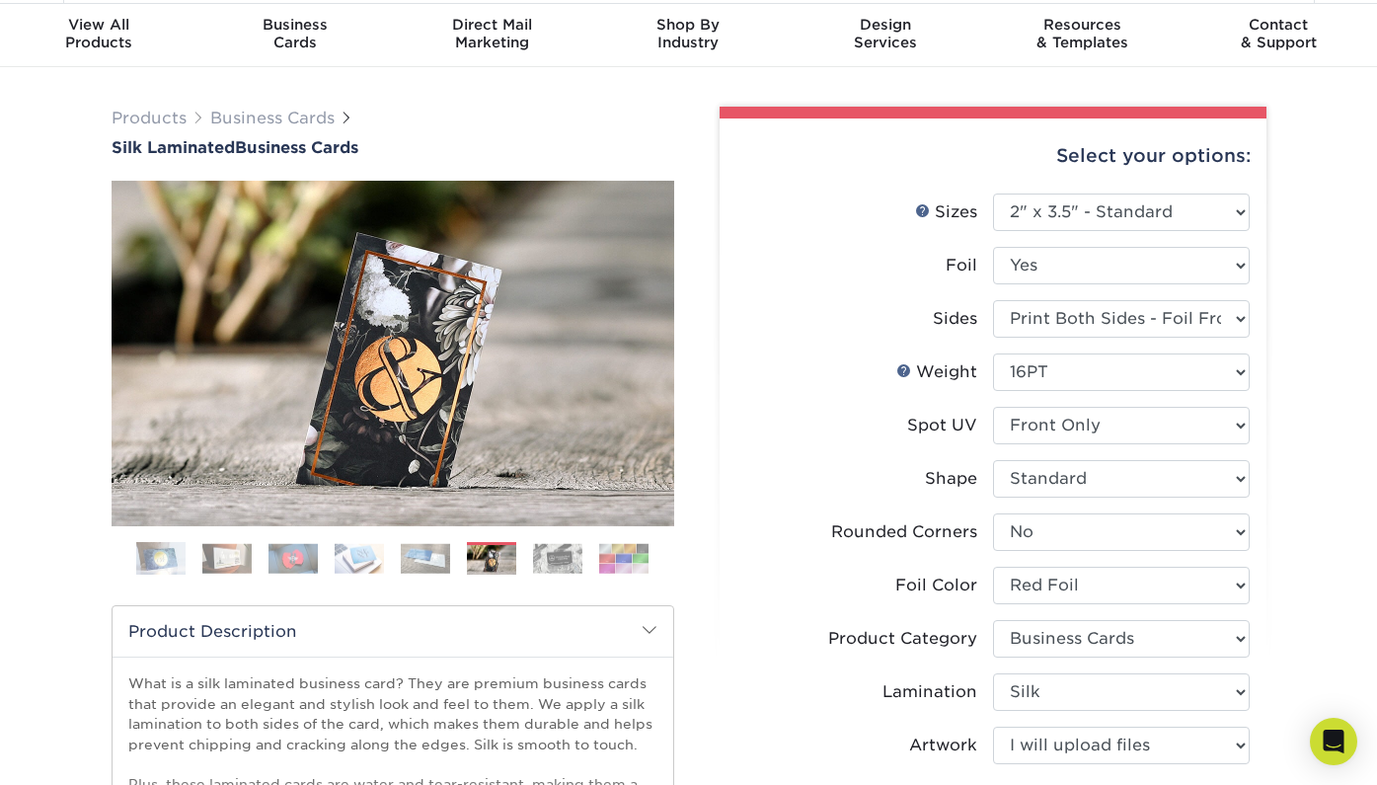
click at [417, 563] on img at bounding box center [425, 558] width 49 height 31
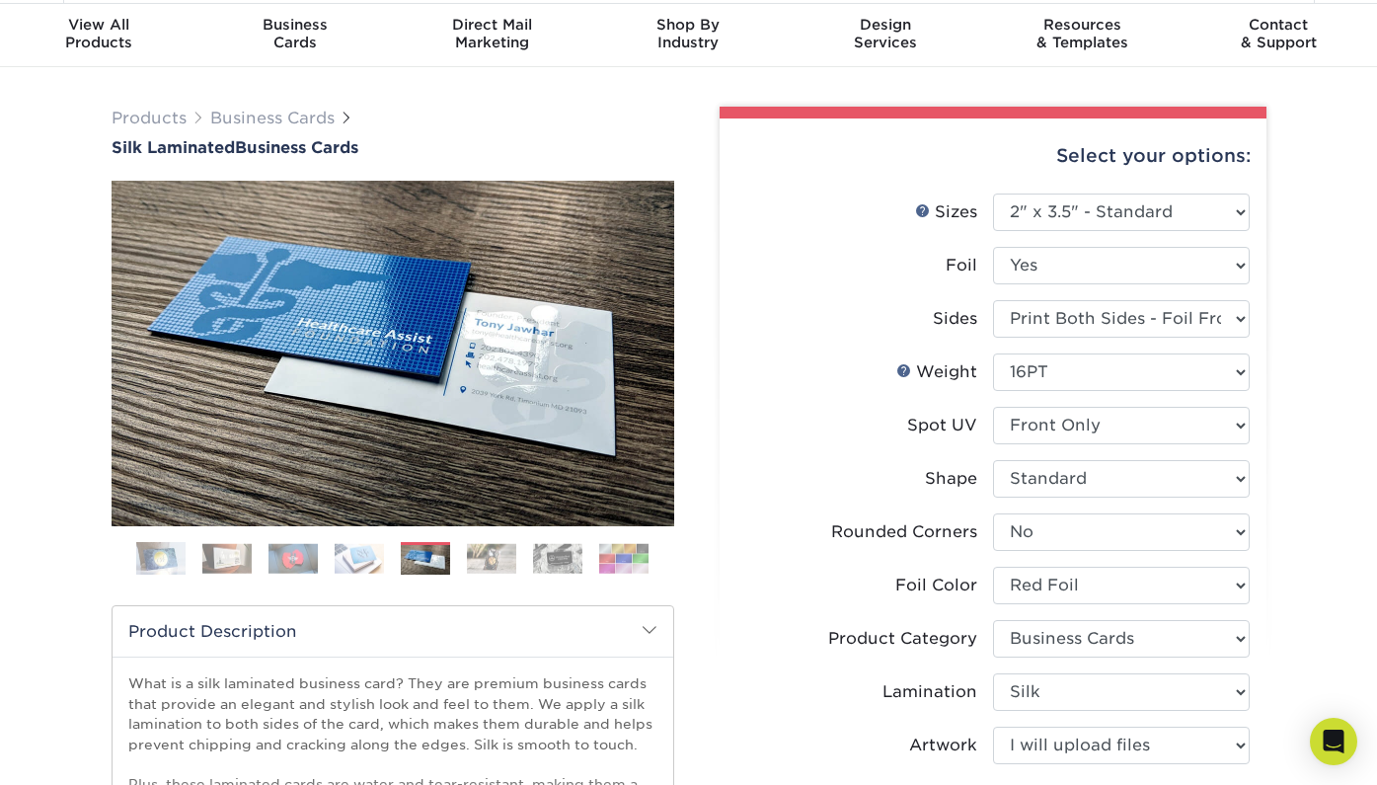
click at [546, 558] on img at bounding box center [557, 558] width 49 height 31
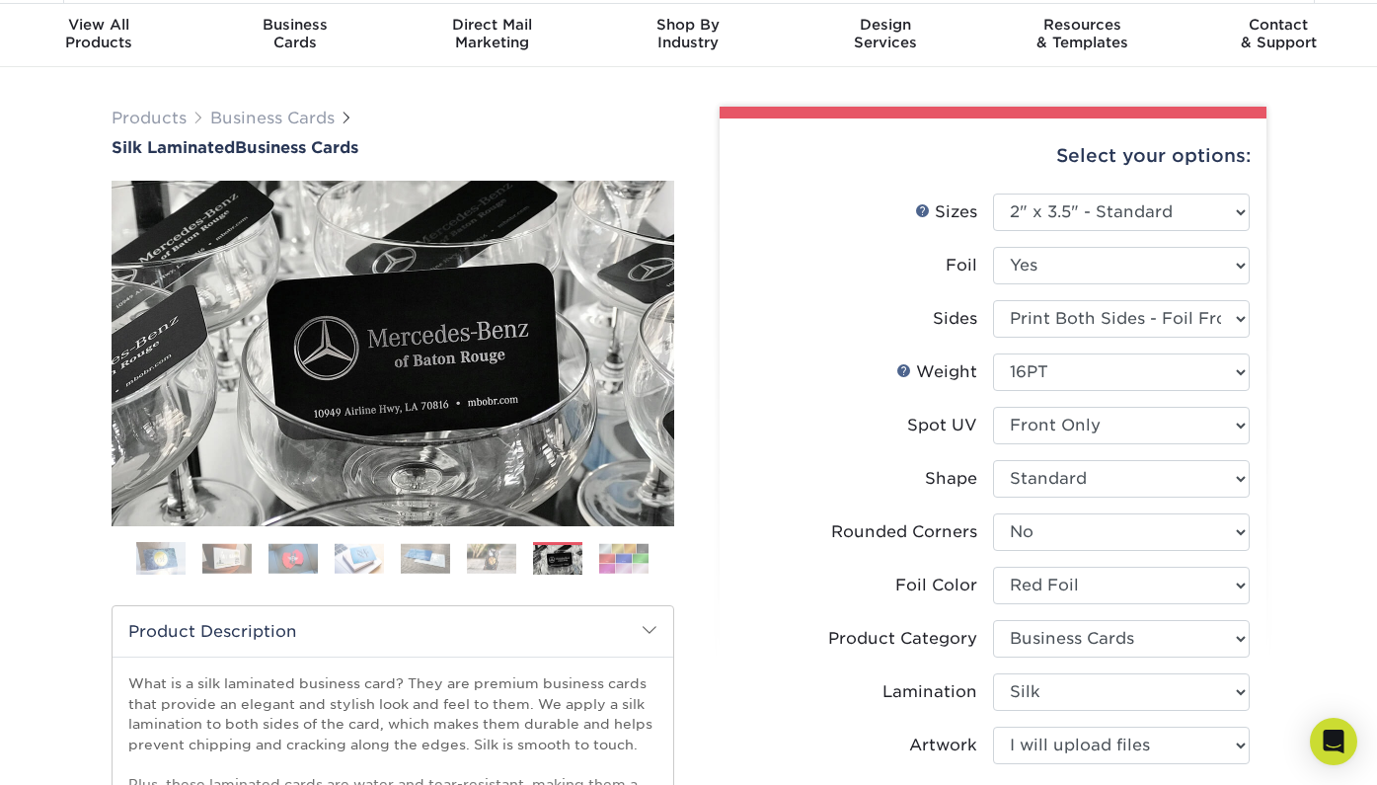
click at [501, 558] on img at bounding box center [491, 558] width 49 height 31
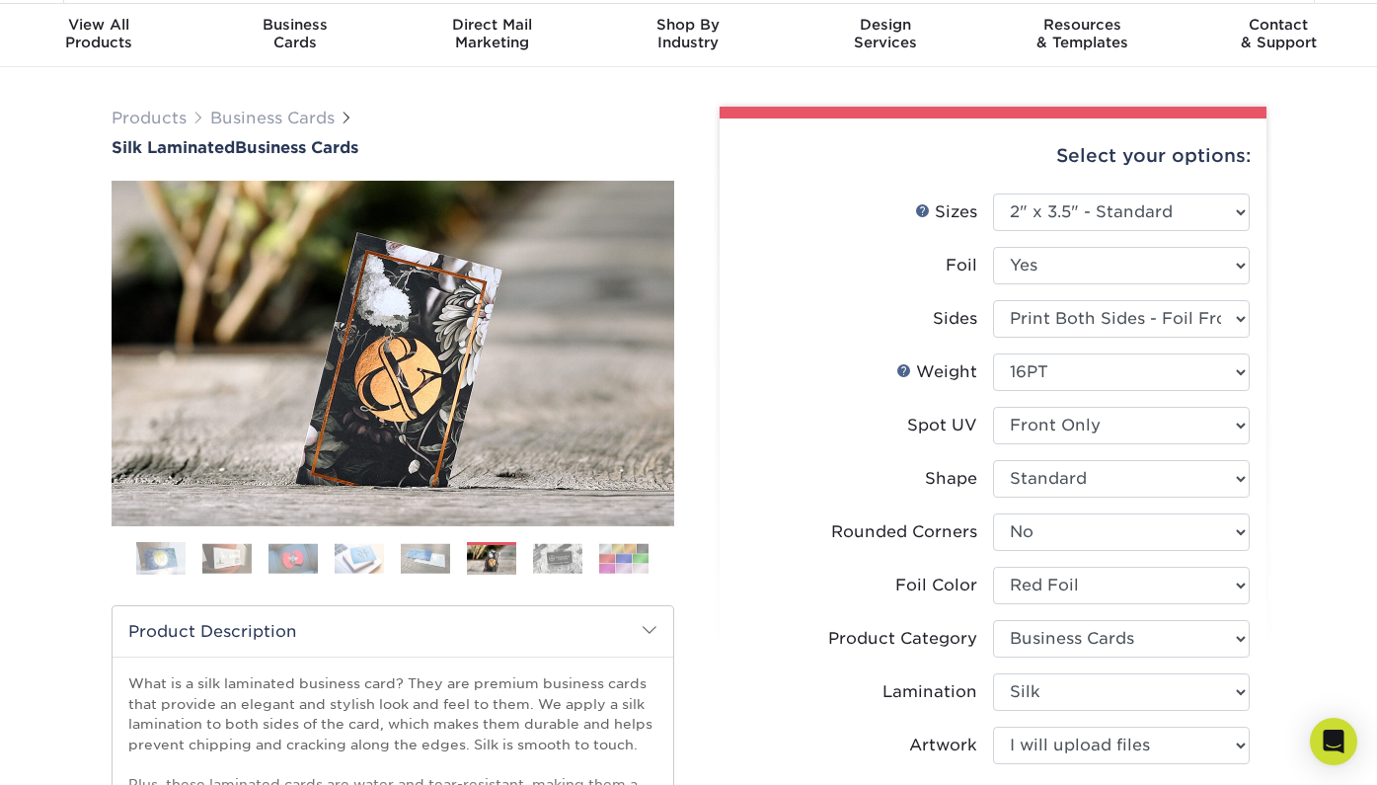
click at [438, 548] on img at bounding box center [425, 558] width 49 height 31
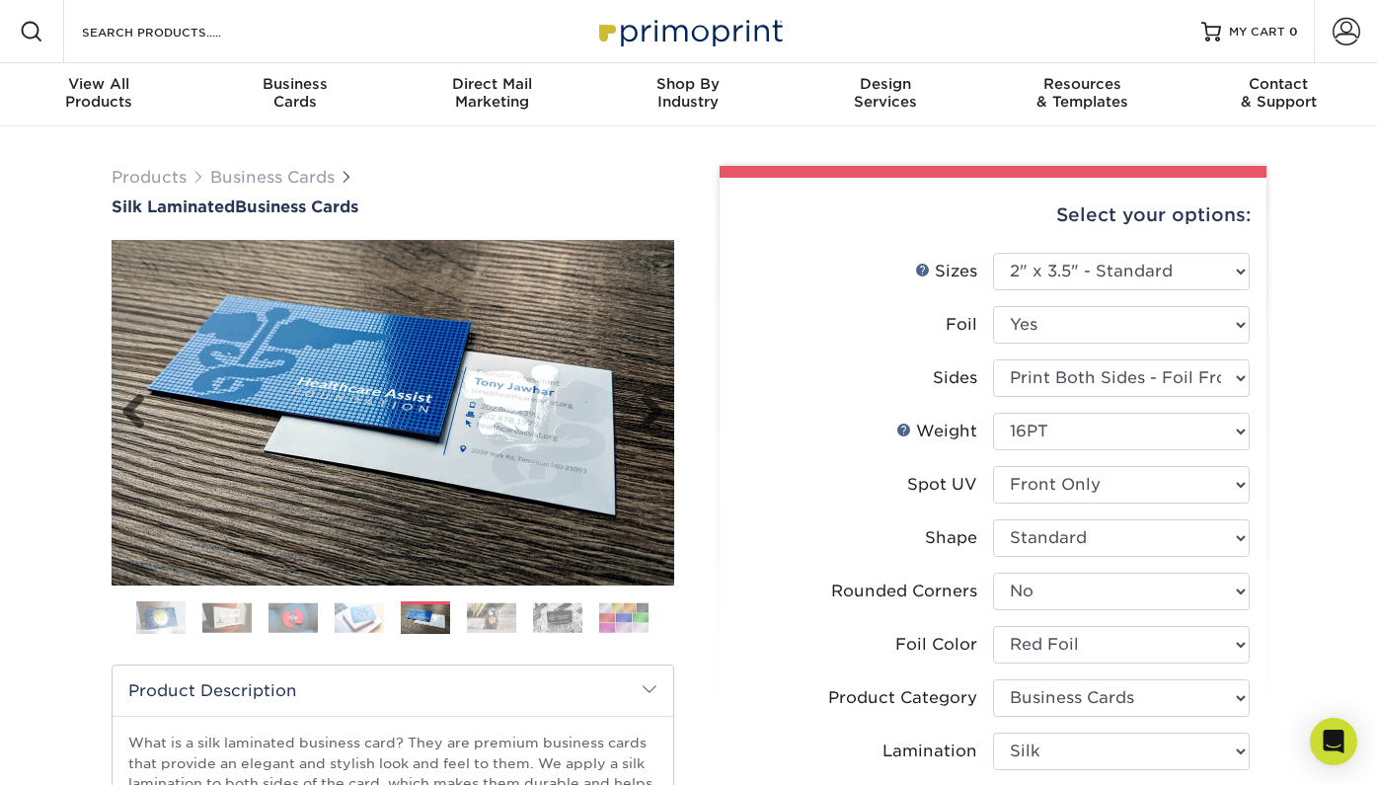
scroll to position [0, 0]
